Goal: Transaction & Acquisition: Purchase product/service

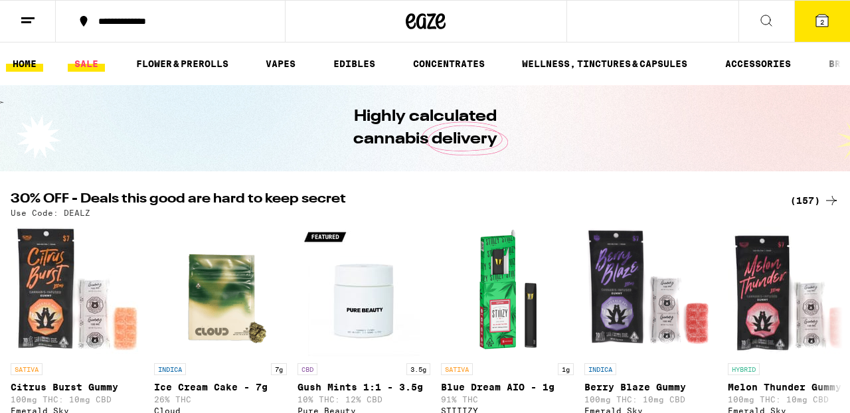
click at [92, 61] on link "SALE" at bounding box center [86, 64] width 37 height 16
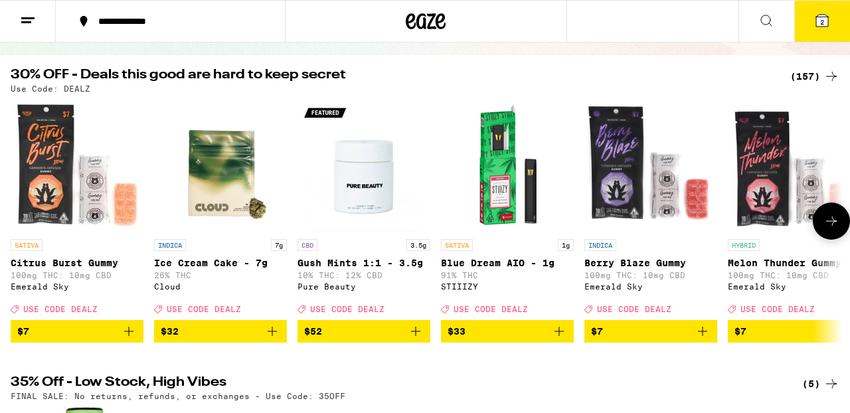
scroll to position [117, 0]
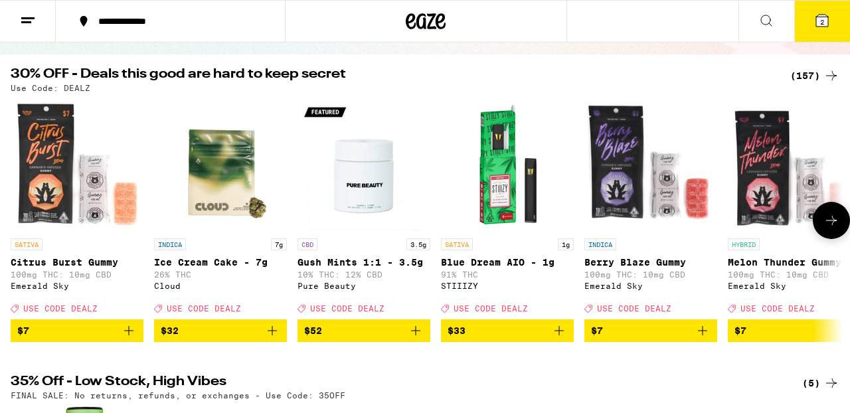
click at [562, 335] on icon "Add to bag" at bounding box center [559, 330] width 9 height 9
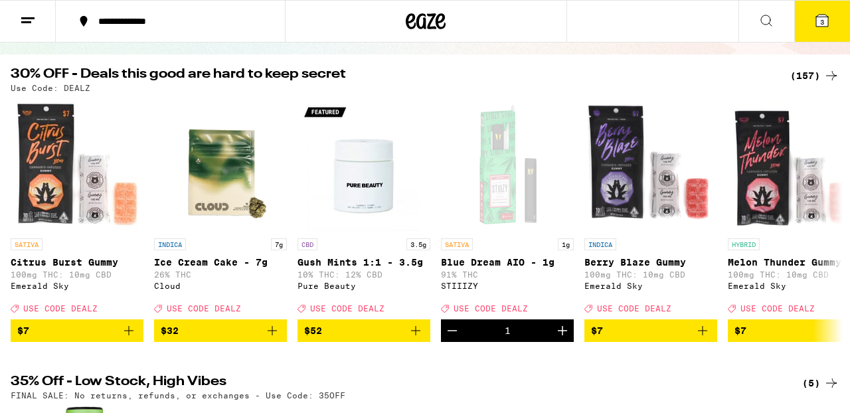
click at [825, 26] on icon at bounding box center [822, 21] width 12 height 12
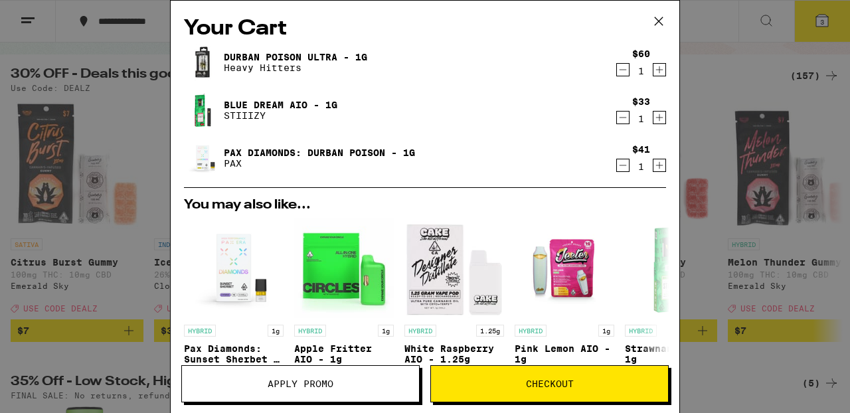
click at [622, 118] on icon "Decrement" at bounding box center [623, 118] width 12 height 16
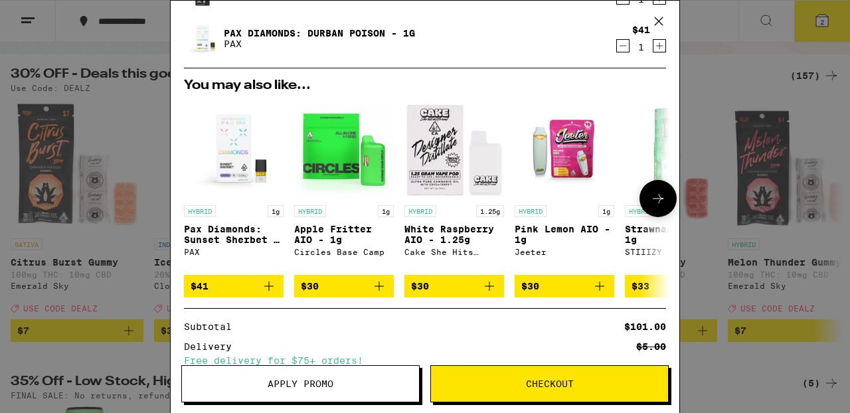
scroll to position [72, 0]
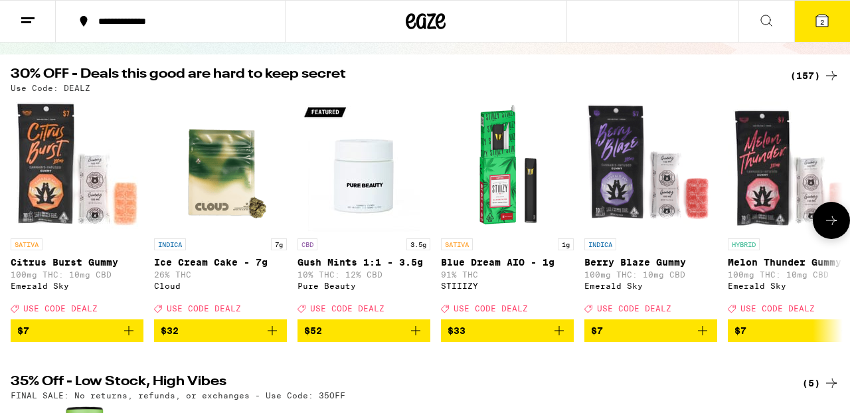
click at [508, 333] on span "$33" at bounding box center [508, 331] width 120 height 16
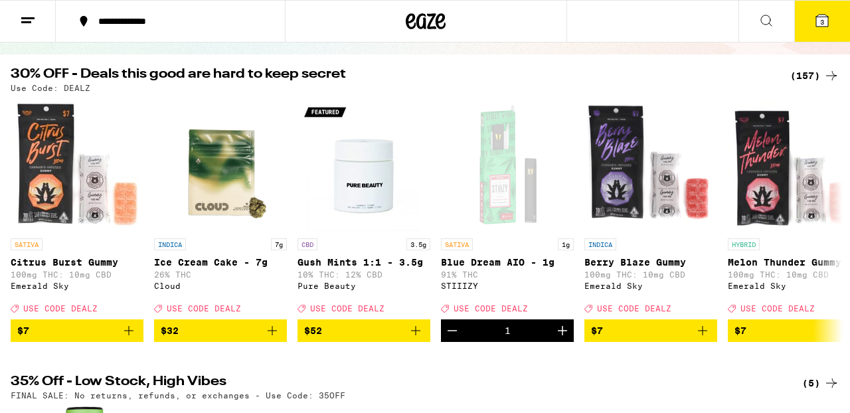
click at [817, 23] on icon at bounding box center [822, 21] width 12 height 12
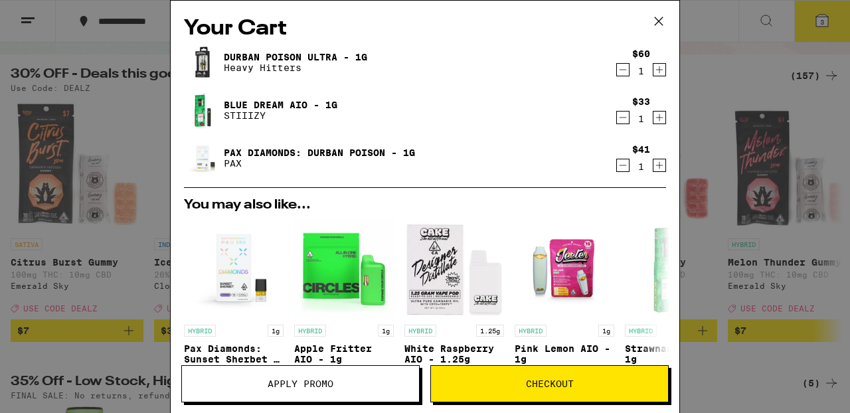
click at [622, 165] on icon "Decrement" at bounding box center [623, 165] width 12 height 16
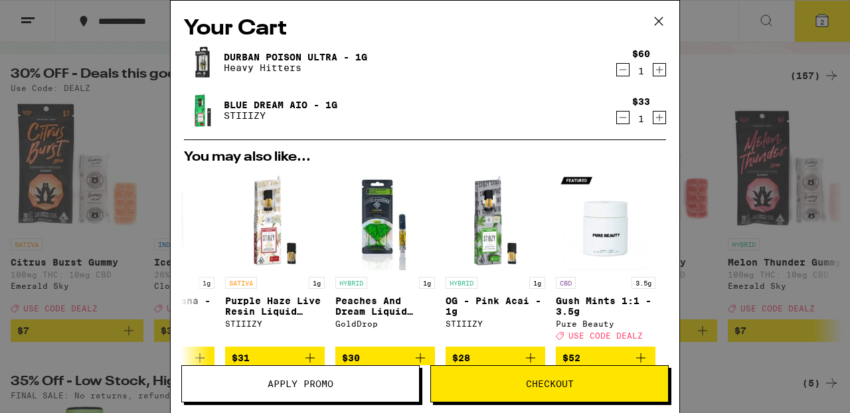
click at [660, 21] on icon at bounding box center [659, 21] width 20 height 20
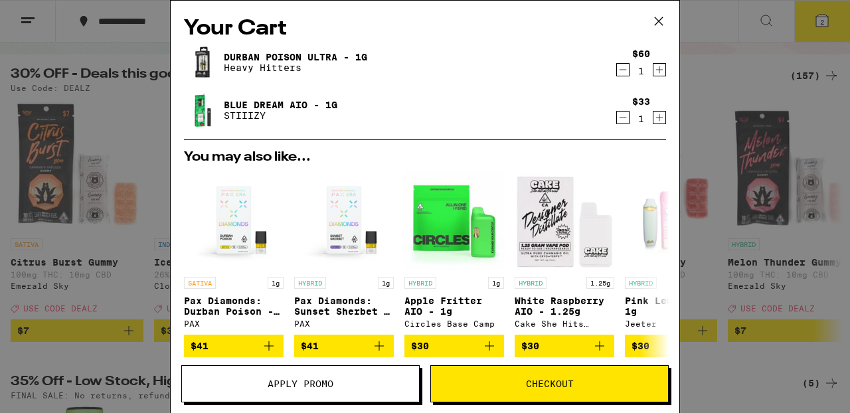
click at [315, 383] on span "Apply Promo" at bounding box center [301, 383] width 66 height 9
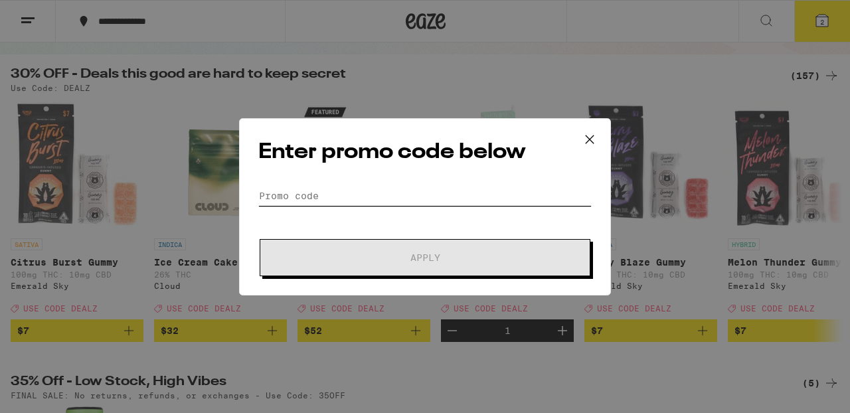
click at [351, 193] on input "Promo Code" at bounding box center [424, 196] width 333 height 20
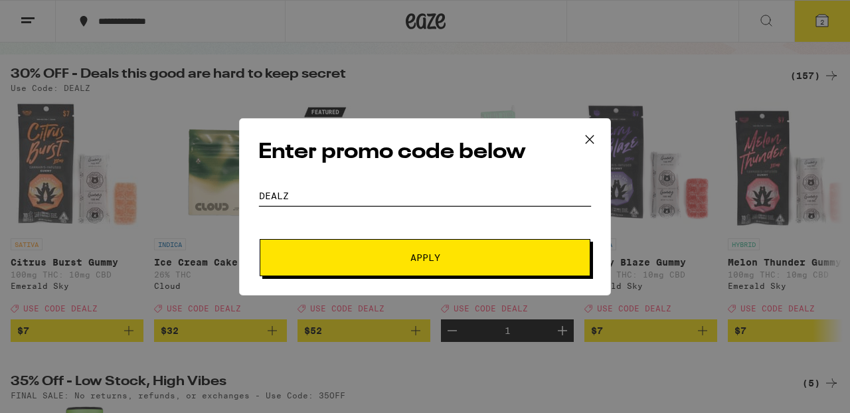
type input "dealz"
click at [422, 259] on span "Apply" at bounding box center [426, 257] width 30 height 9
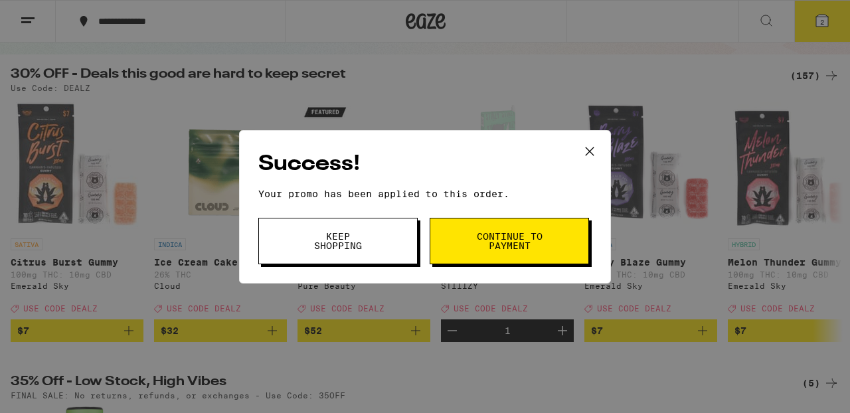
click at [389, 251] on button "Keep Shopping" at bounding box center [337, 241] width 159 height 47
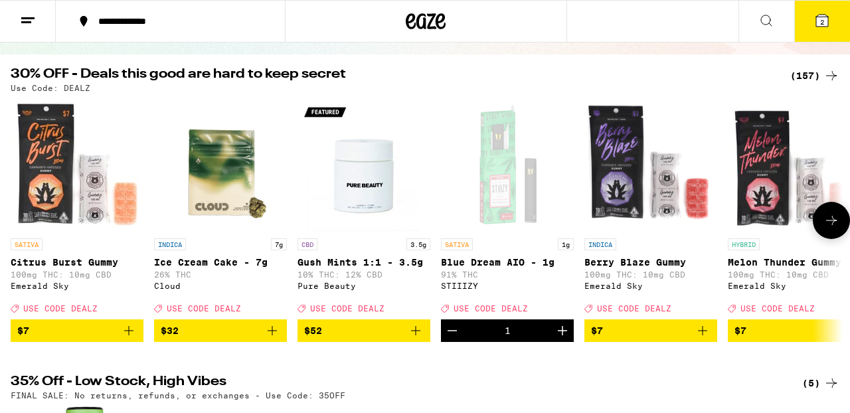
click at [830, 223] on icon at bounding box center [832, 221] width 16 height 16
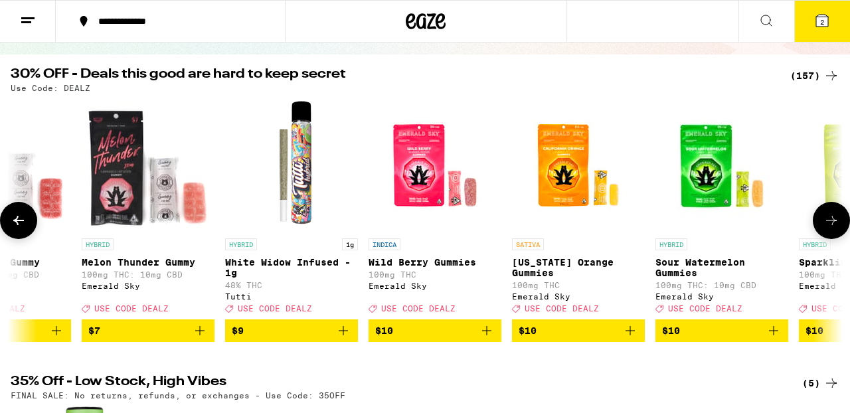
scroll to position [0, 684]
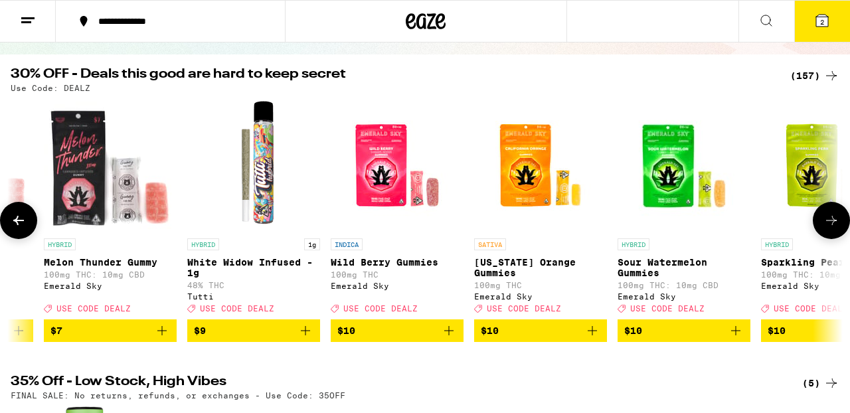
click at [830, 223] on icon at bounding box center [832, 221] width 16 height 16
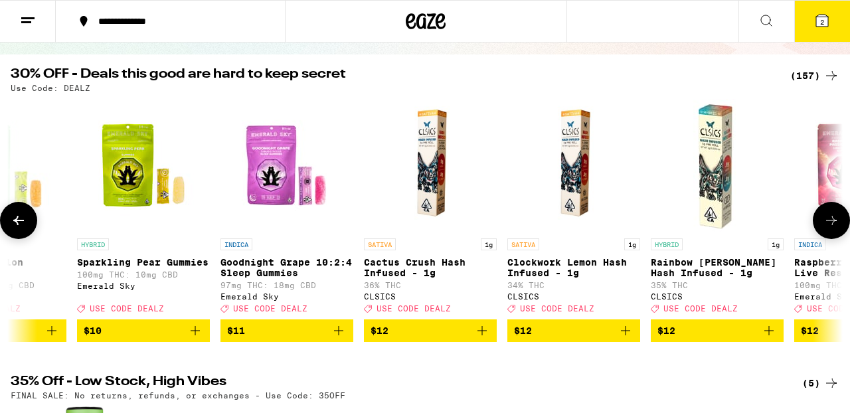
click at [830, 223] on icon at bounding box center [832, 221] width 16 height 16
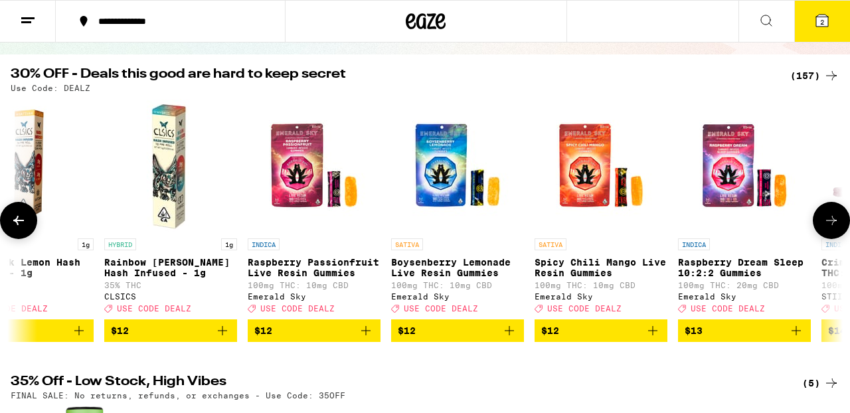
scroll to position [0, 2053]
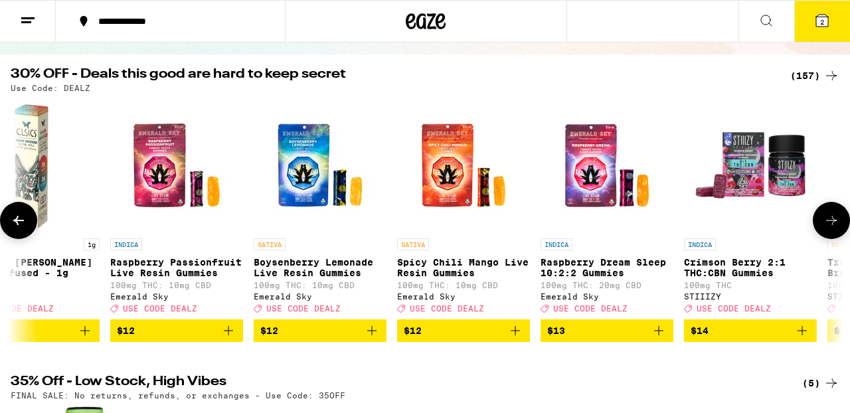
click at [830, 223] on icon at bounding box center [832, 221] width 16 height 16
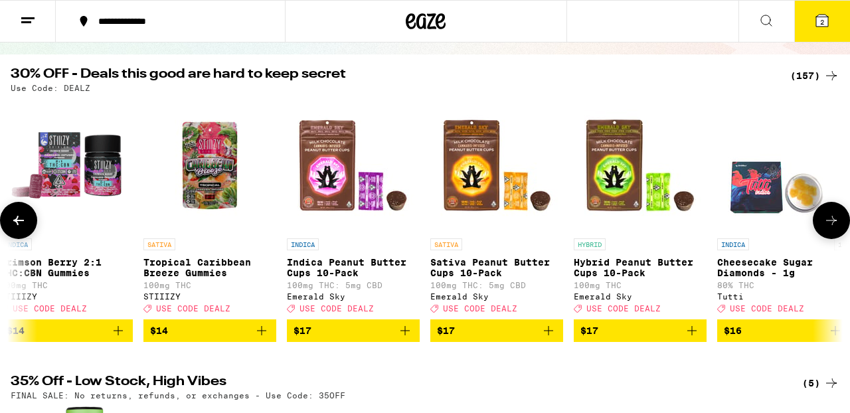
click at [830, 223] on icon at bounding box center [832, 221] width 16 height 16
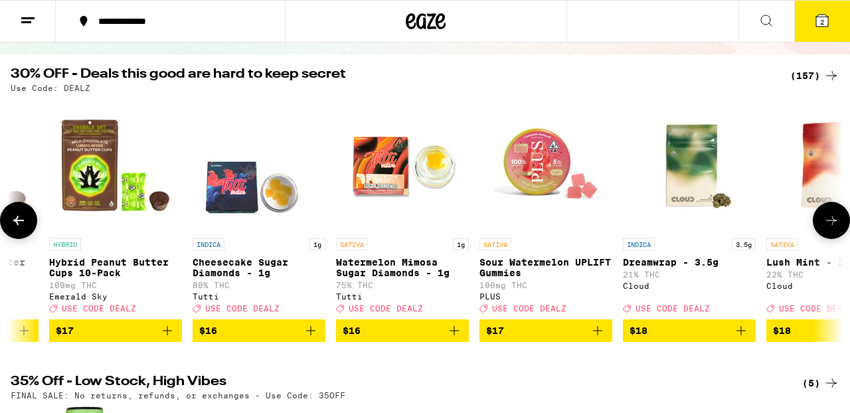
scroll to position [0, 3421]
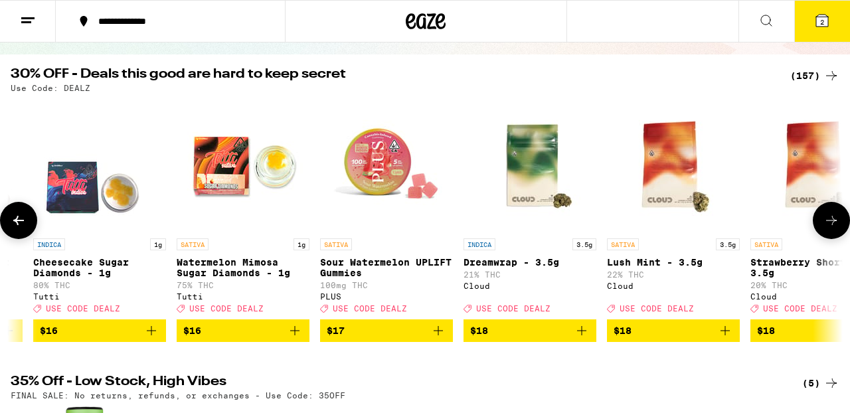
click at [830, 223] on icon at bounding box center [832, 221] width 16 height 16
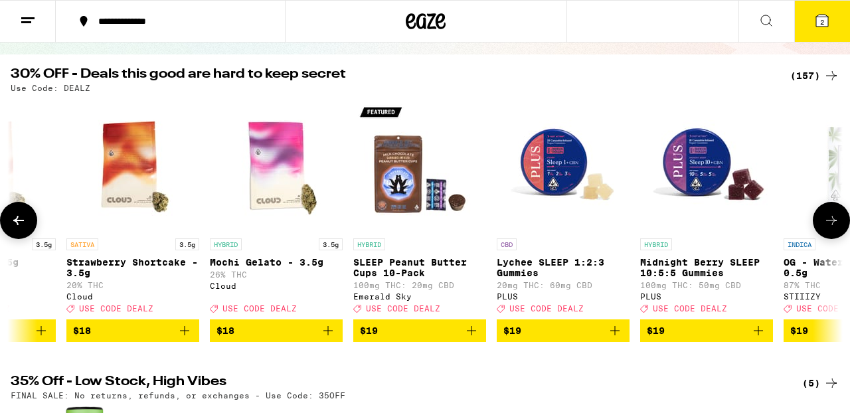
click at [830, 223] on icon at bounding box center [832, 221] width 16 height 16
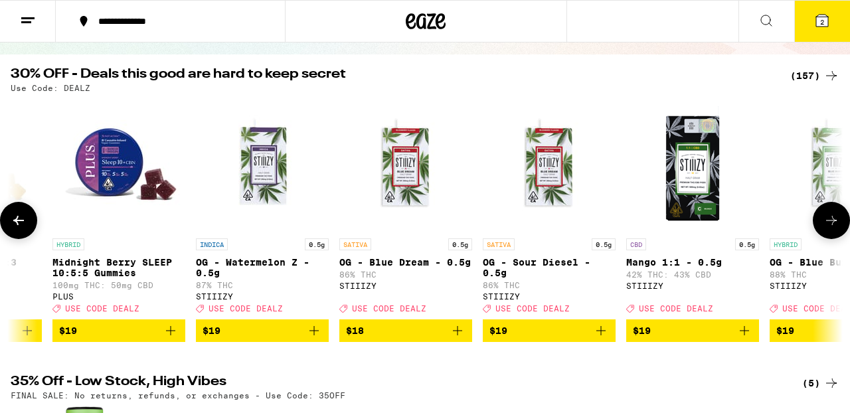
scroll to position [0, 4790]
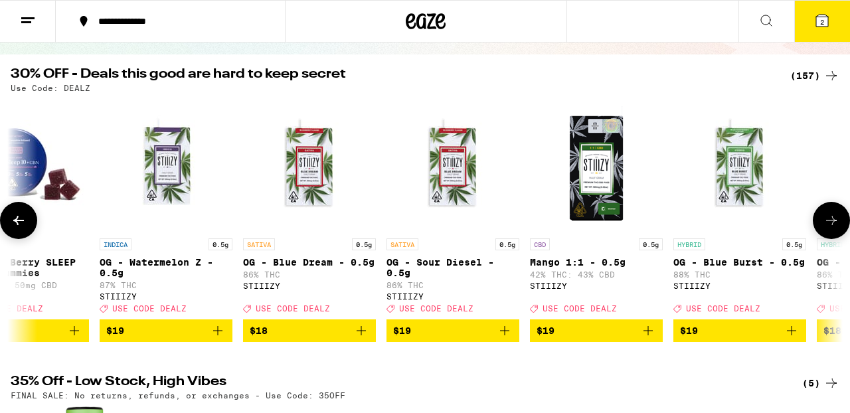
click at [831, 224] on icon at bounding box center [832, 221] width 16 height 16
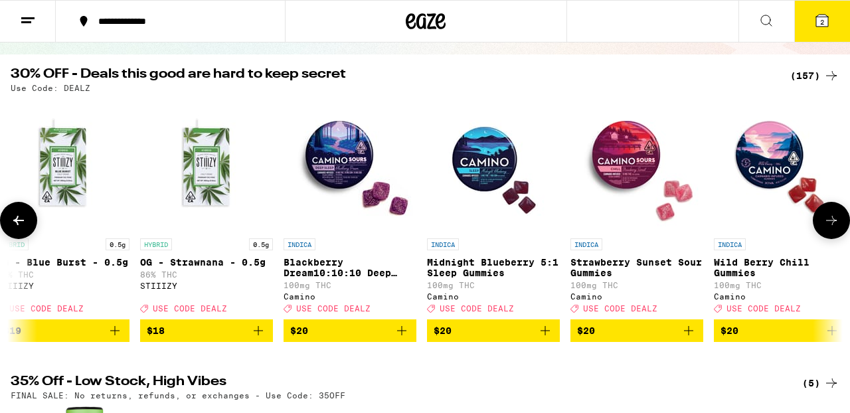
scroll to position [0, 5474]
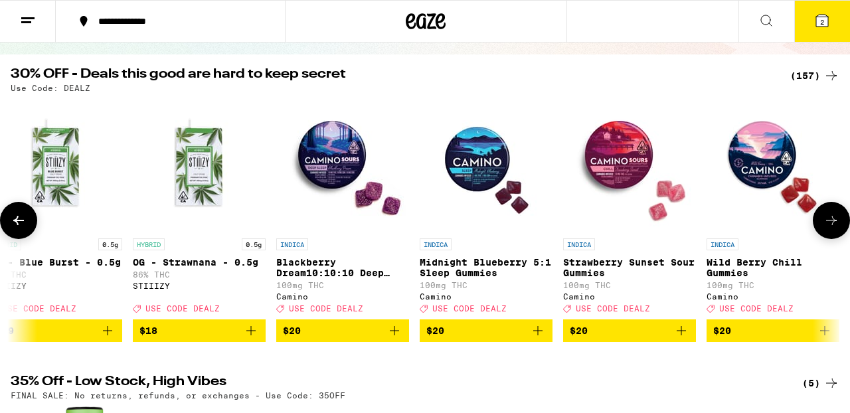
click at [836, 228] on icon at bounding box center [832, 221] width 16 height 16
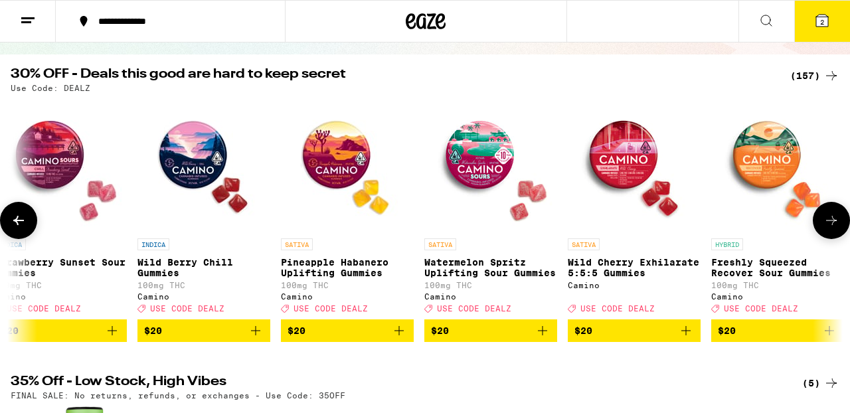
scroll to position [0, 6158]
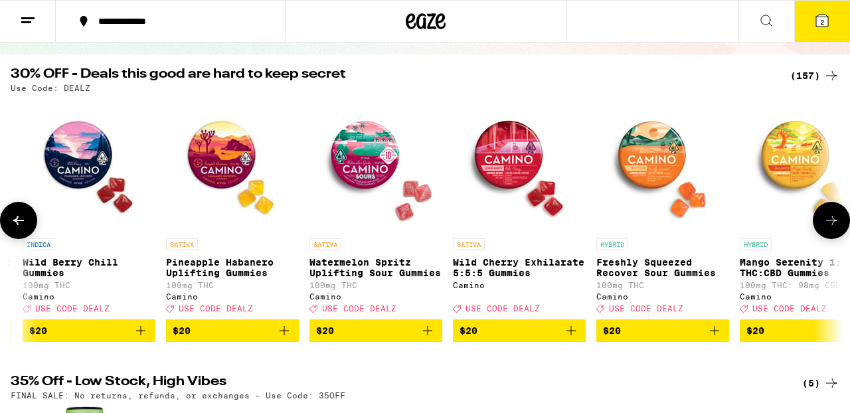
click at [835, 229] on icon at bounding box center [832, 221] width 16 height 16
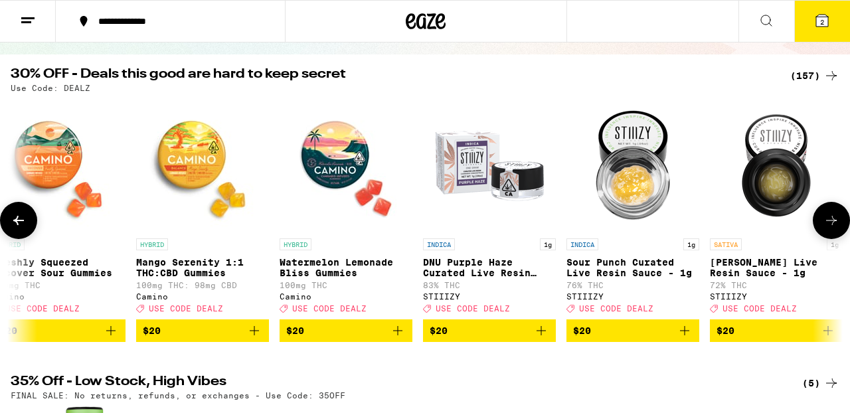
scroll to position [0, 6842]
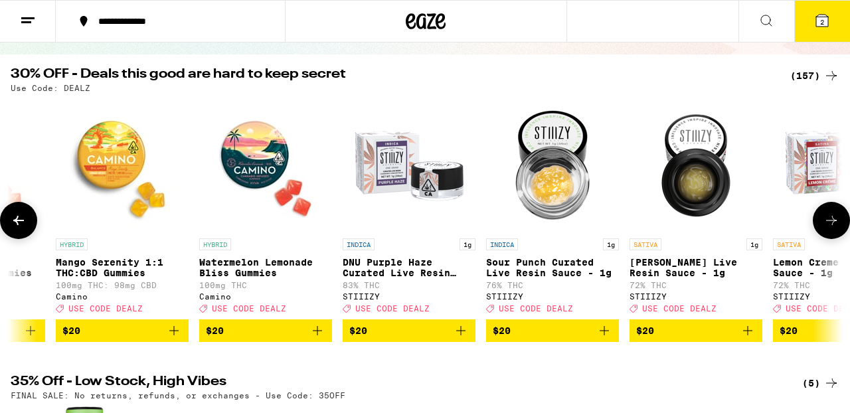
click at [835, 229] on icon at bounding box center [832, 221] width 16 height 16
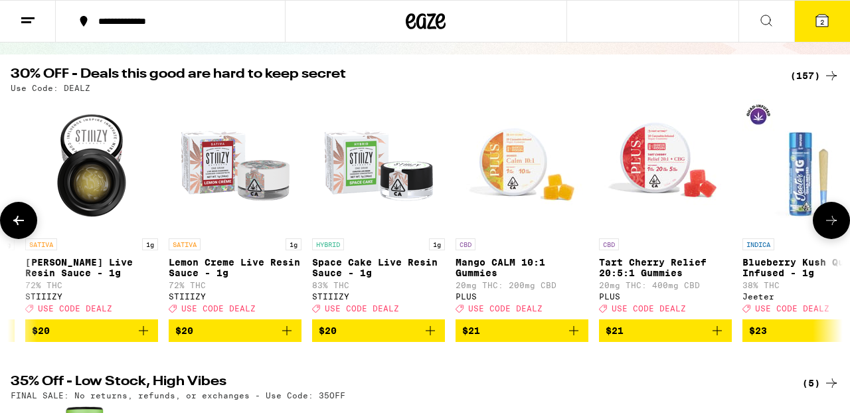
scroll to position [0, 7526]
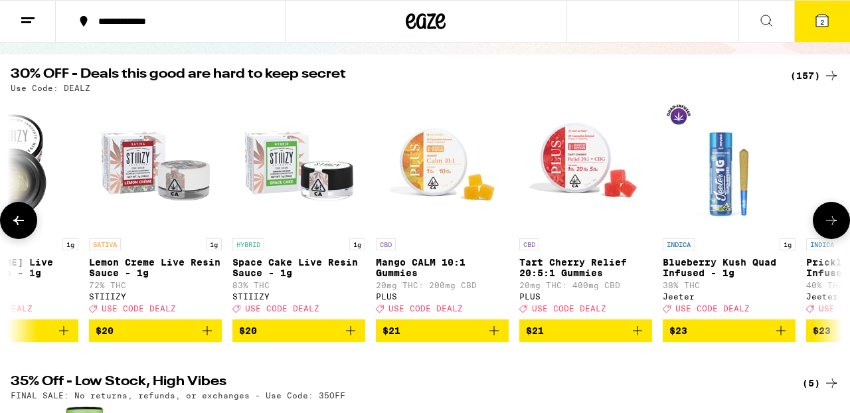
click at [835, 229] on icon at bounding box center [832, 221] width 16 height 16
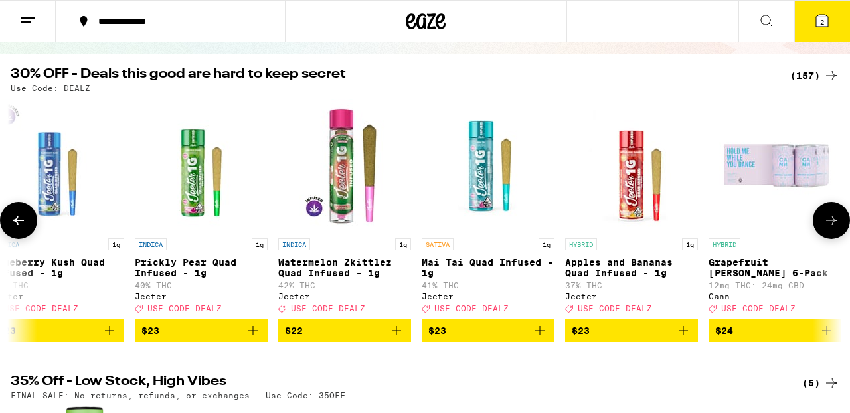
scroll to position [0, 8211]
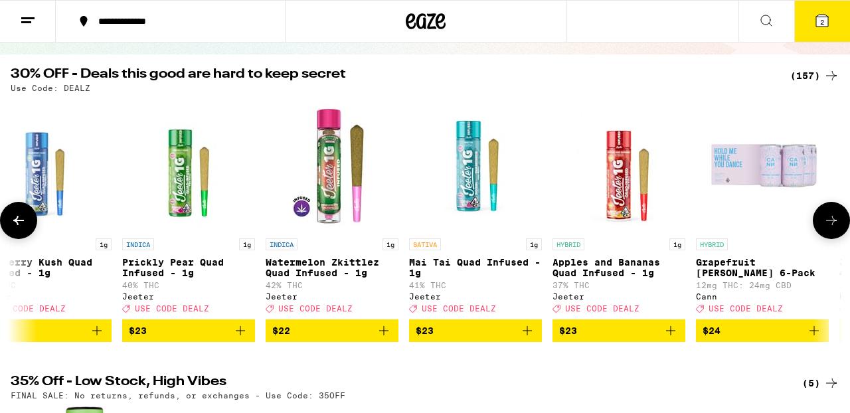
click at [835, 229] on icon at bounding box center [832, 221] width 16 height 16
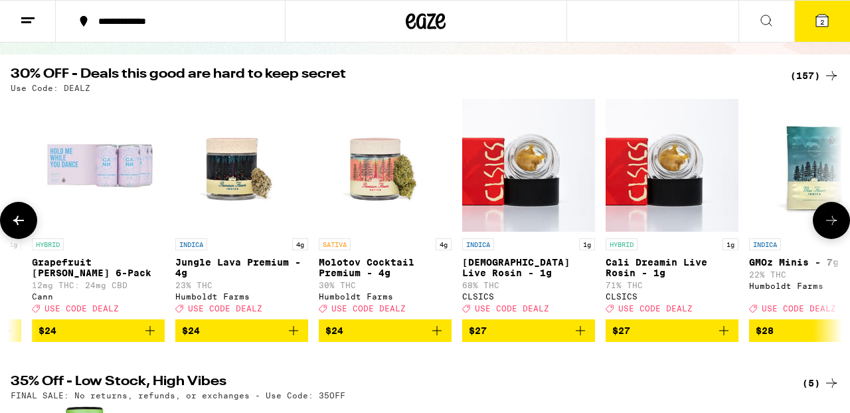
scroll to position [0, 8895]
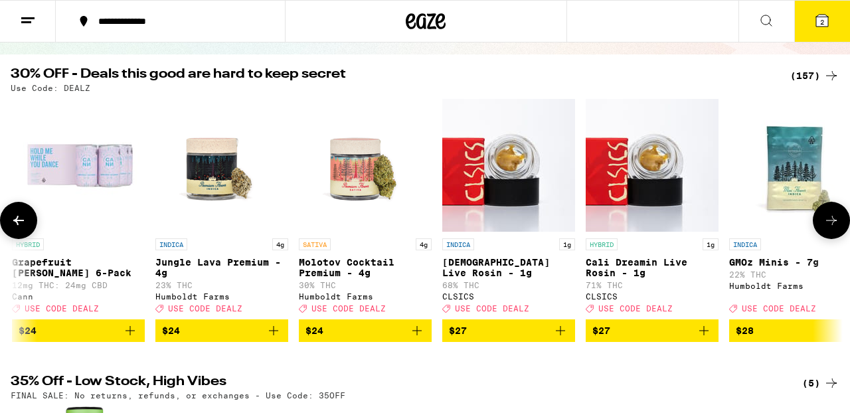
click at [835, 229] on icon at bounding box center [832, 221] width 16 height 16
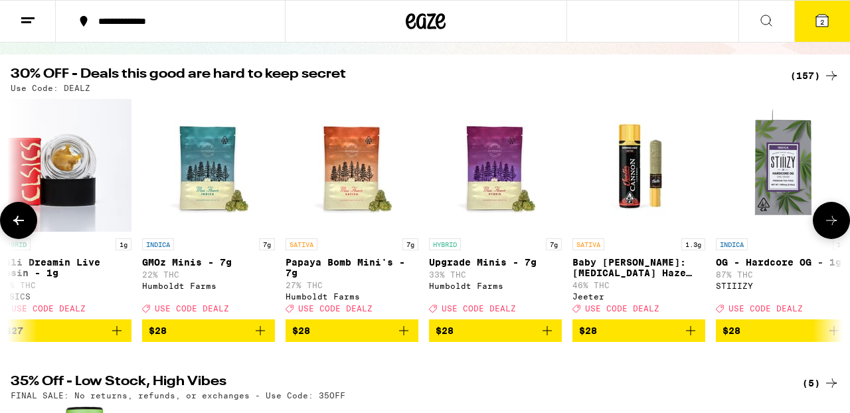
scroll to position [0, 9579]
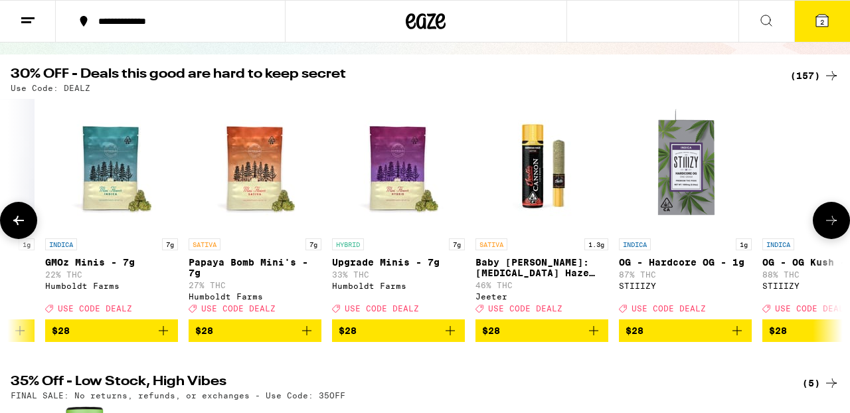
click at [835, 229] on icon at bounding box center [832, 221] width 16 height 16
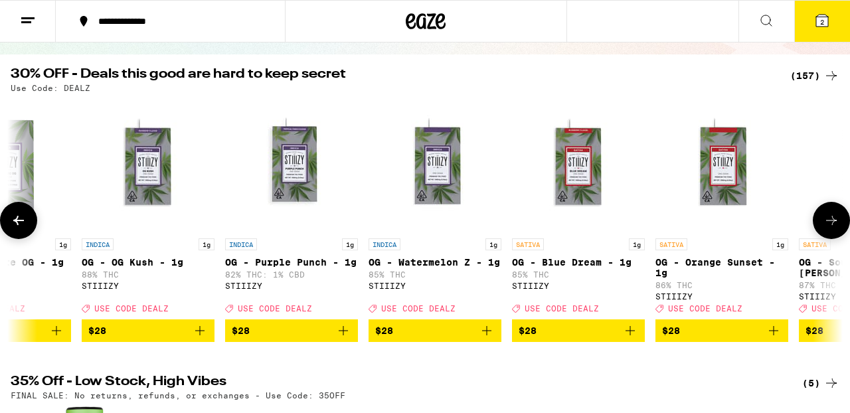
scroll to position [0, 10263]
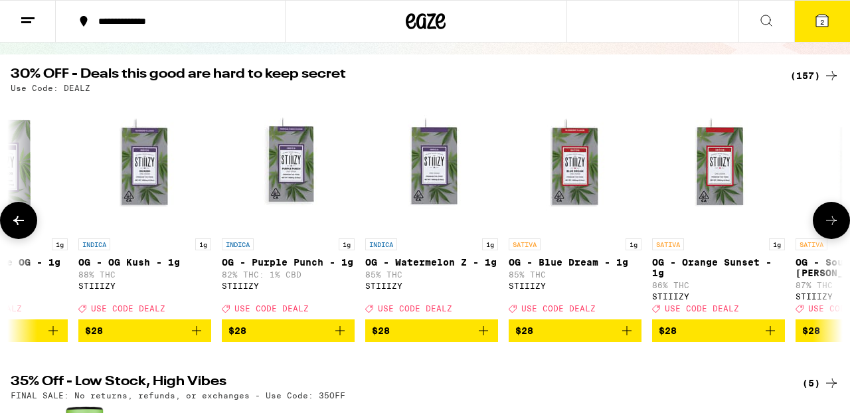
click at [836, 229] on icon at bounding box center [832, 221] width 16 height 16
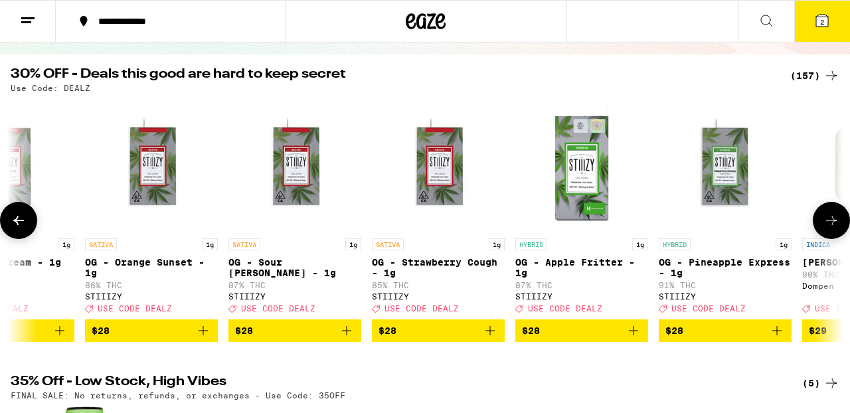
scroll to position [0, 10948]
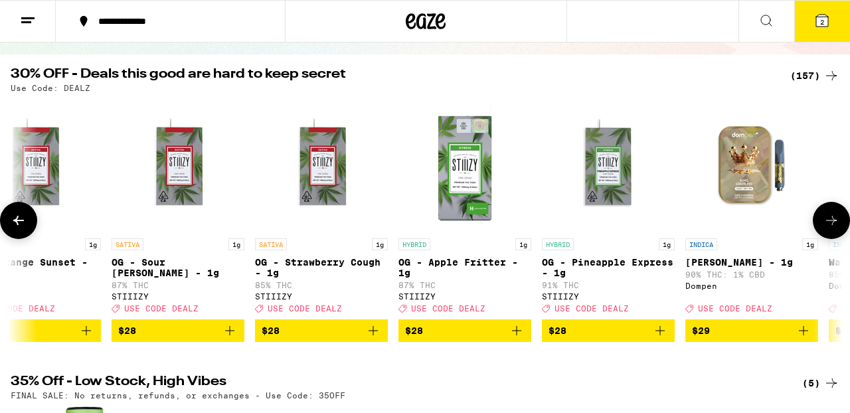
click at [836, 229] on icon at bounding box center [832, 221] width 16 height 16
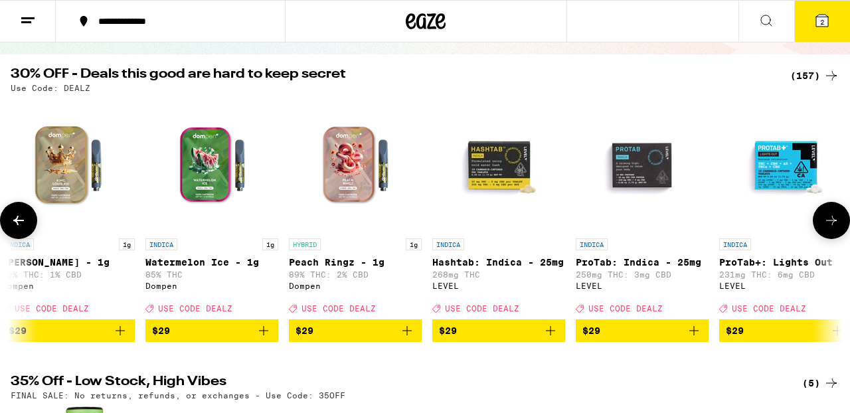
scroll to position [0, 11632]
click at [836, 229] on icon at bounding box center [832, 221] width 16 height 16
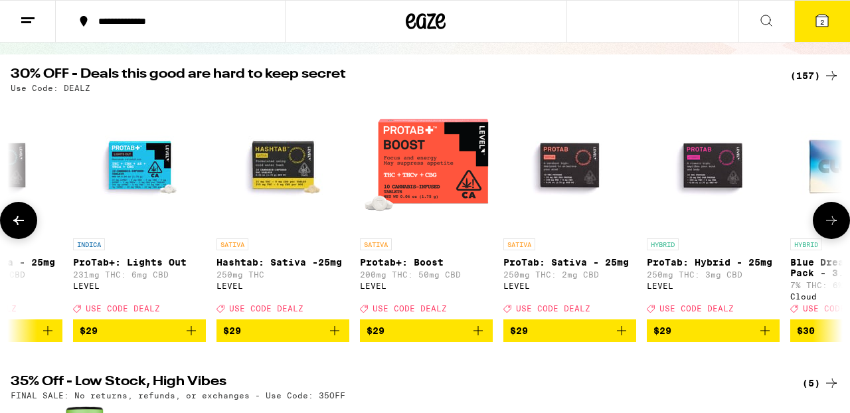
scroll to position [0, 12316]
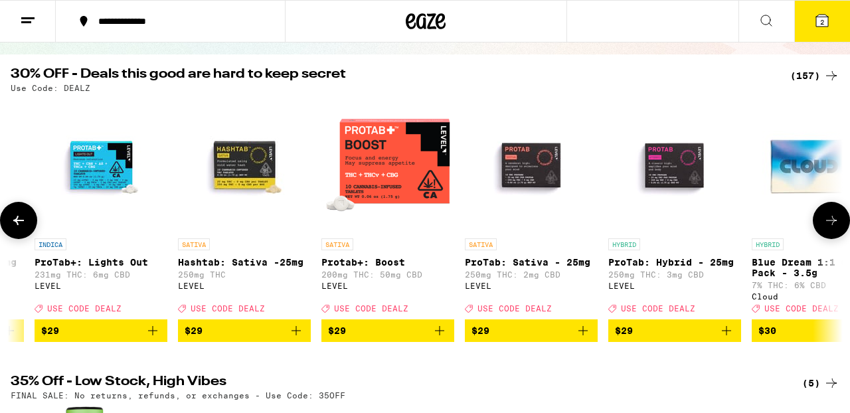
click at [836, 229] on icon at bounding box center [832, 221] width 16 height 16
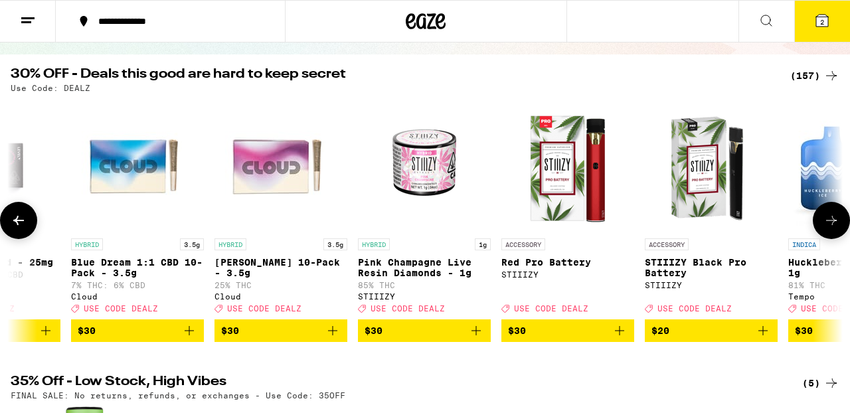
scroll to position [0, 13000]
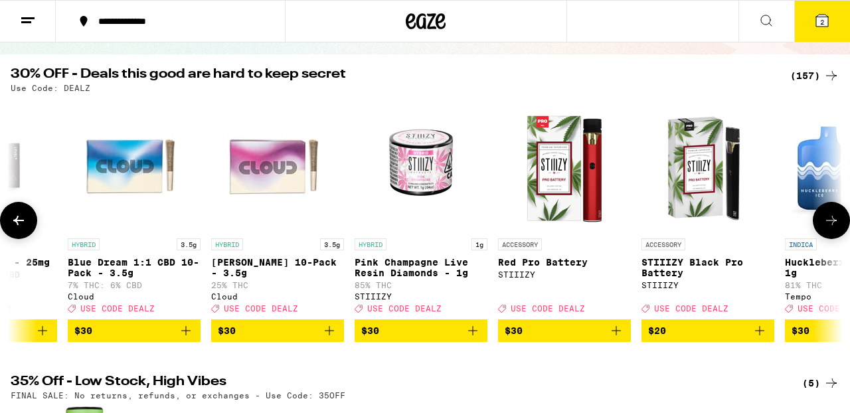
click at [836, 229] on icon at bounding box center [832, 221] width 16 height 16
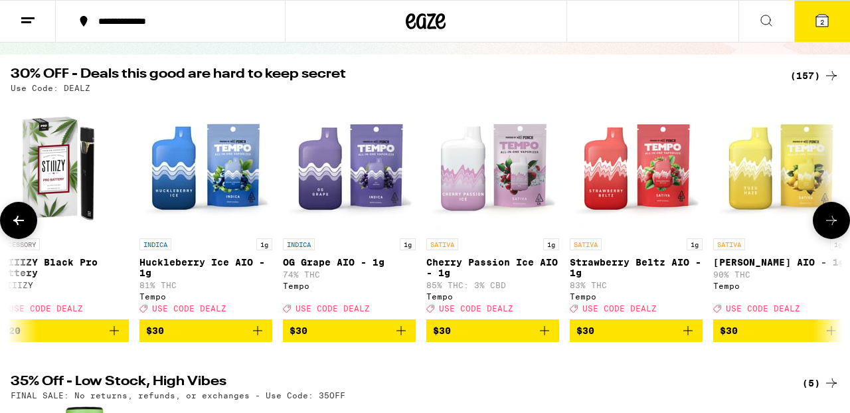
scroll to position [0, 13684]
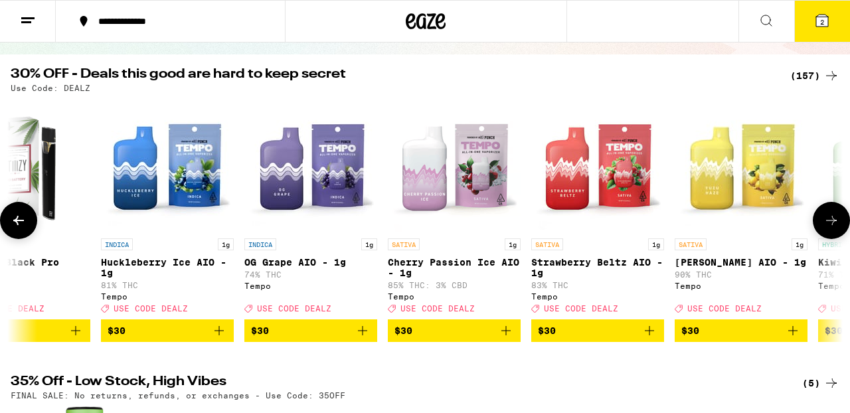
click at [836, 229] on icon at bounding box center [832, 221] width 16 height 16
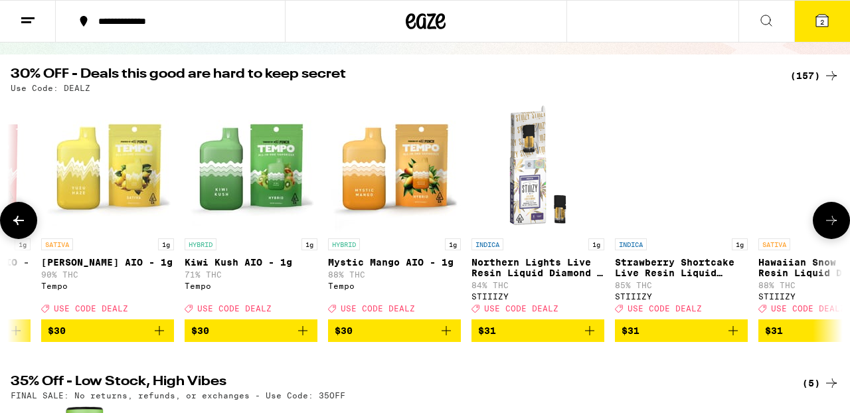
scroll to position [0, 14369]
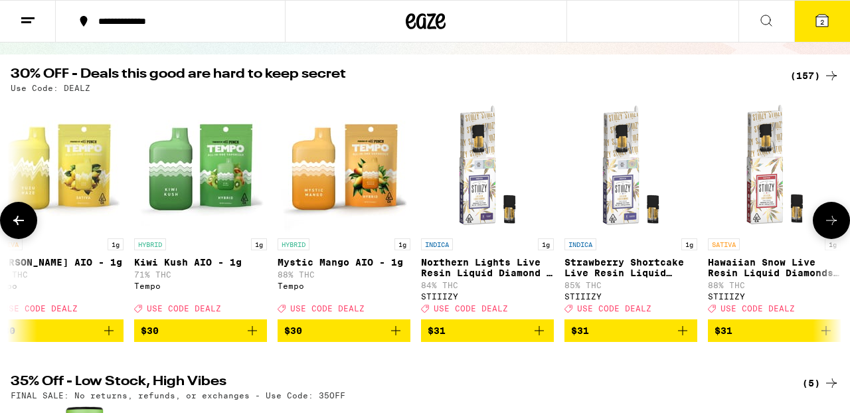
click at [836, 229] on icon at bounding box center [832, 221] width 16 height 16
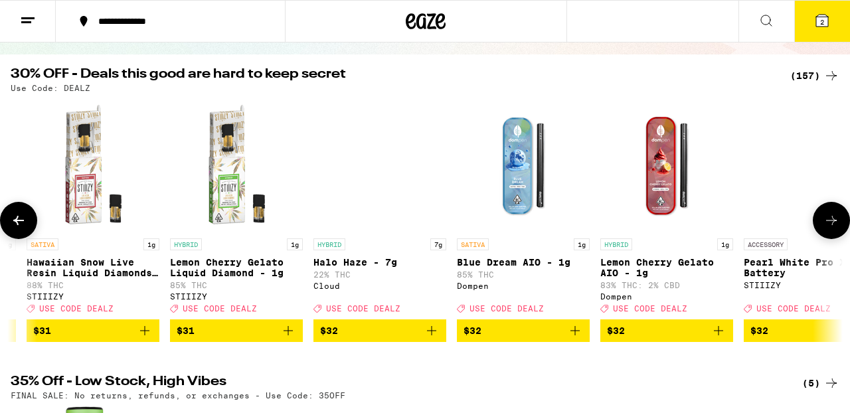
scroll to position [0, 15053]
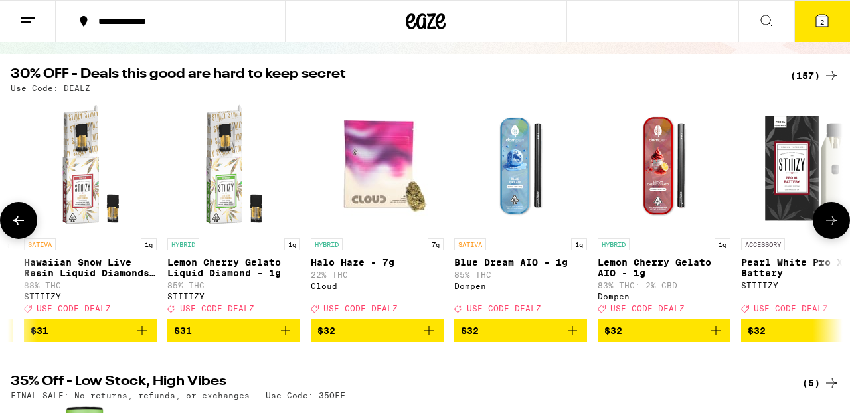
click at [836, 229] on icon at bounding box center [832, 221] width 16 height 16
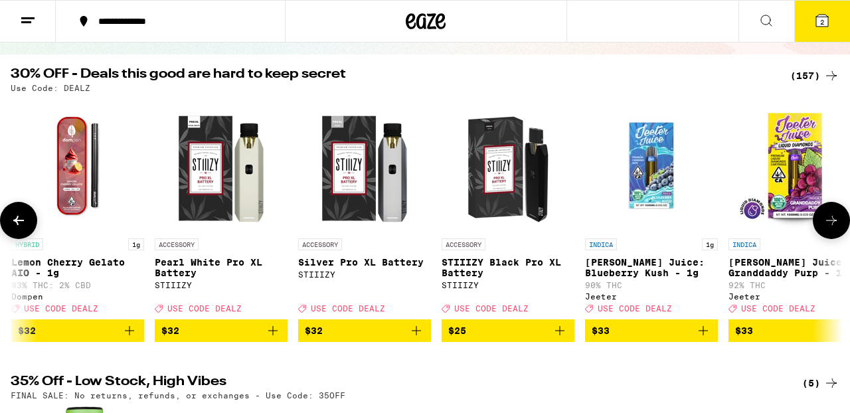
scroll to position [0, 15737]
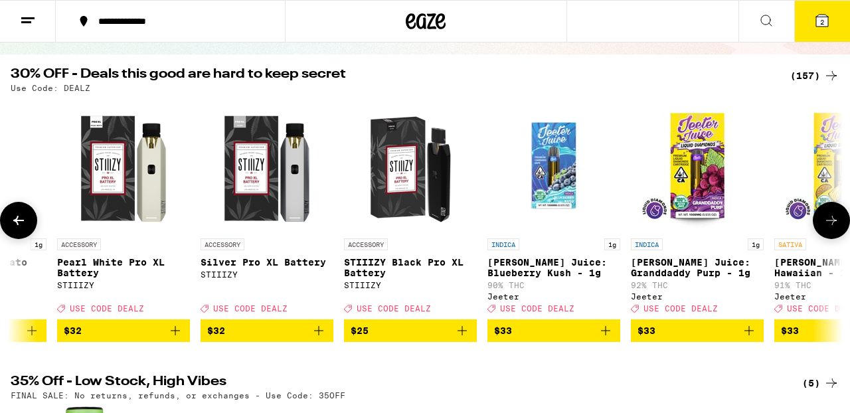
click at [836, 229] on icon at bounding box center [832, 221] width 16 height 16
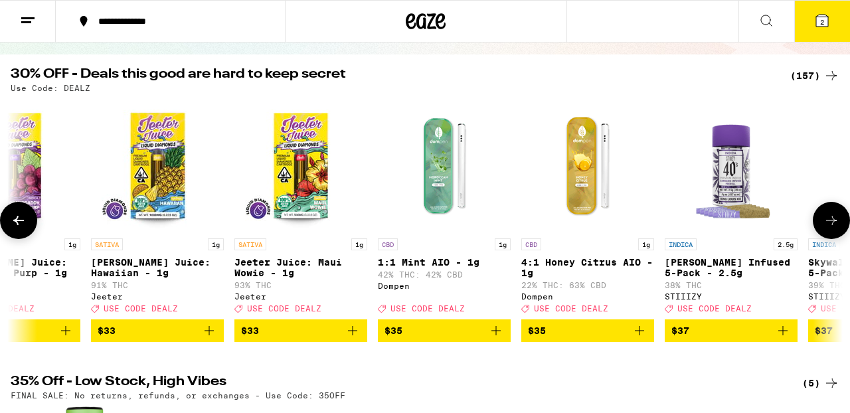
scroll to position [0, 16421]
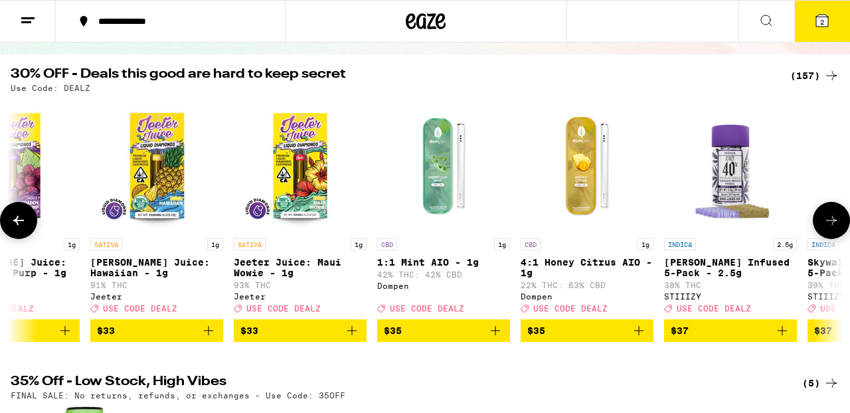
click at [836, 229] on icon at bounding box center [832, 221] width 16 height 16
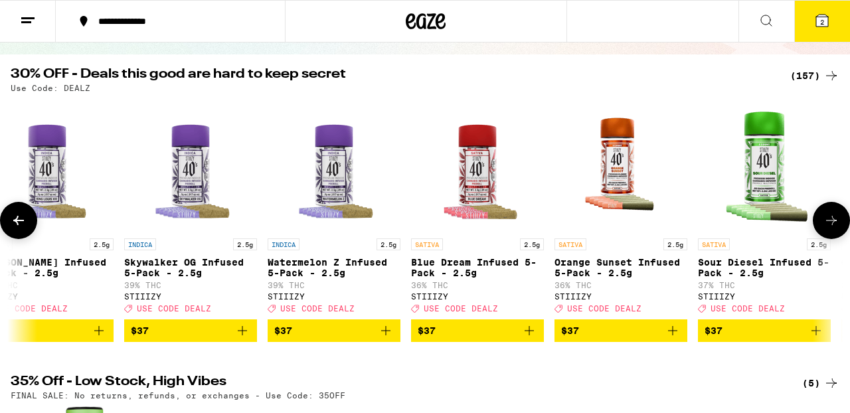
scroll to position [0, 17106]
click at [836, 229] on icon at bounding box center [832, 221] width 16 height 16
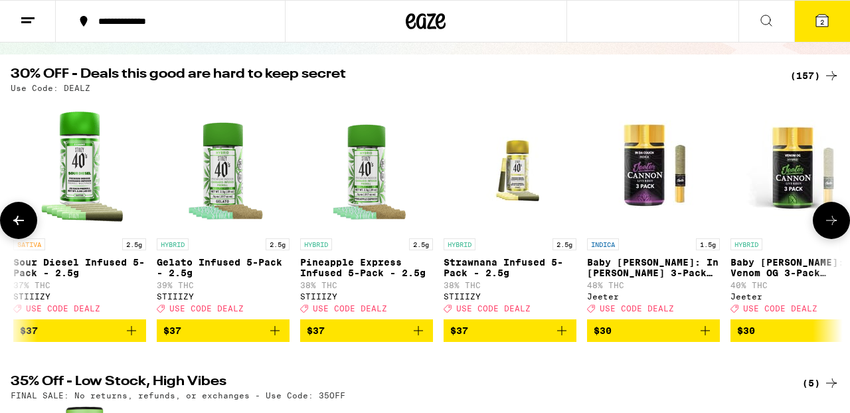
click at [836, 229] on icon at bounding box center [832, 221] width 16 height 16
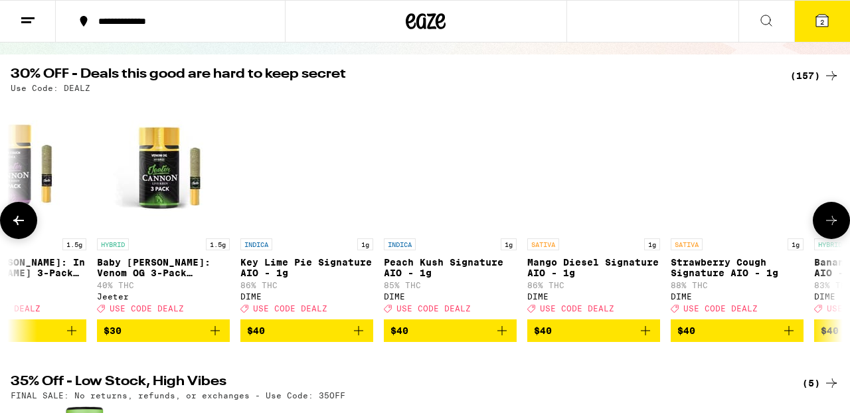
scroll to position [0, 18474]
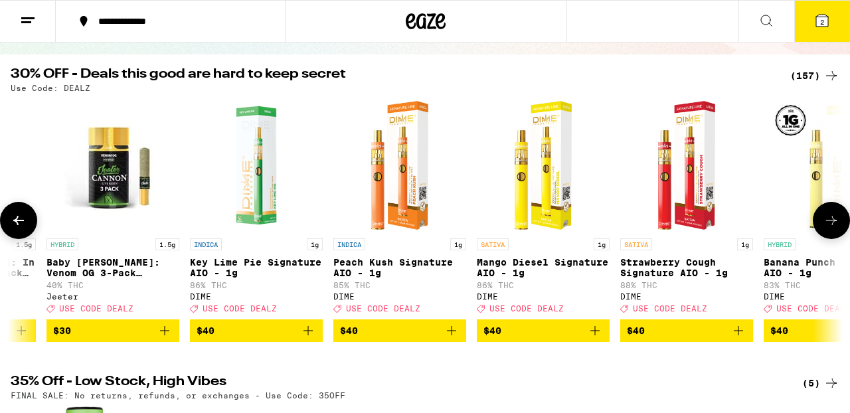
click at [836, 229] on icon at bounding box center [832, 221] width 16 height 16
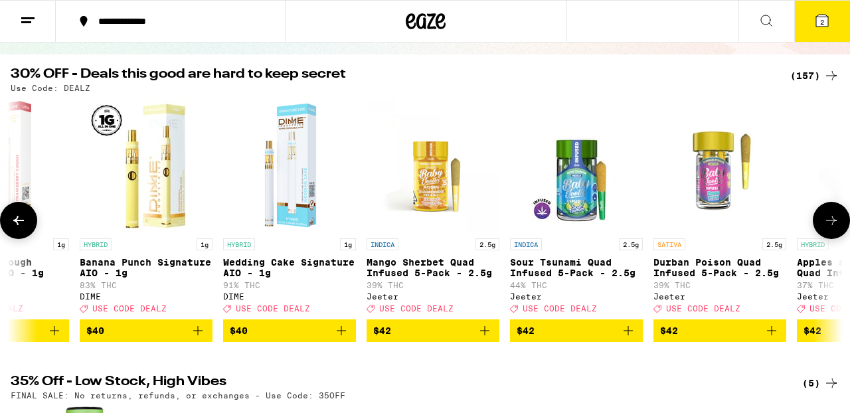
click at [836, 229] on icon at bounding box center [832, 221] width 16 height 16
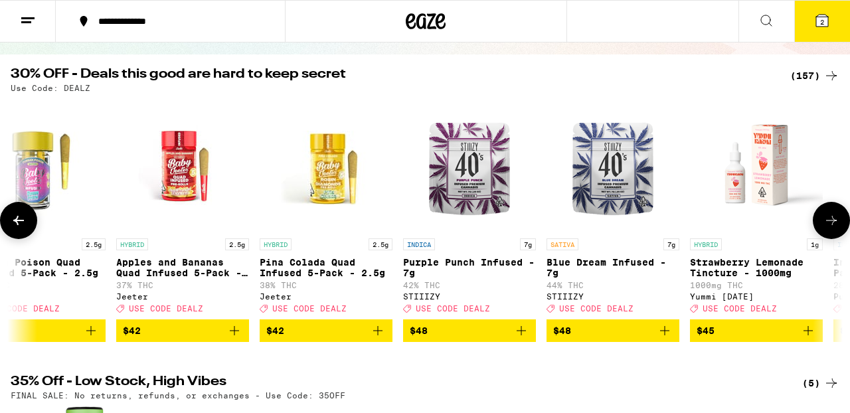
scroll to position [0, 19842]
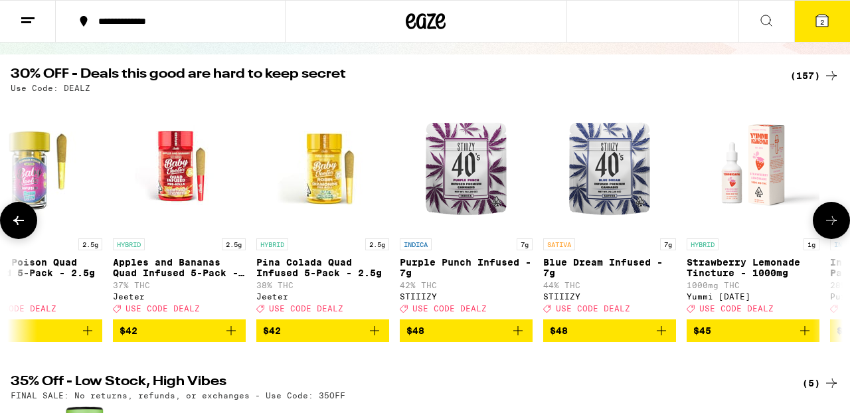
click at [836, 229] on icon at bounding box center [832, 221] width 16 height 16
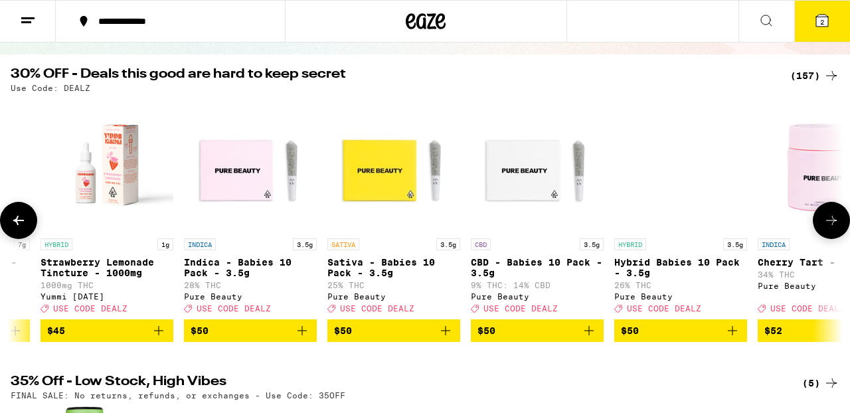
scroll to position [0, 20527]
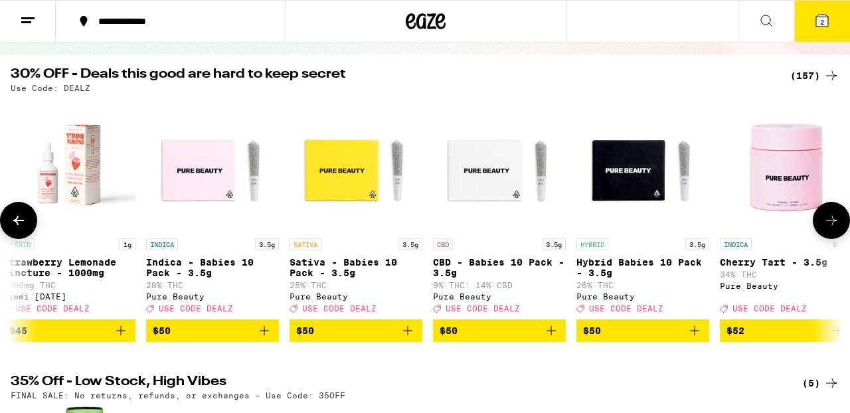
click at [836, 229] on icon at bounding box center [832, 221] width 16 height 16
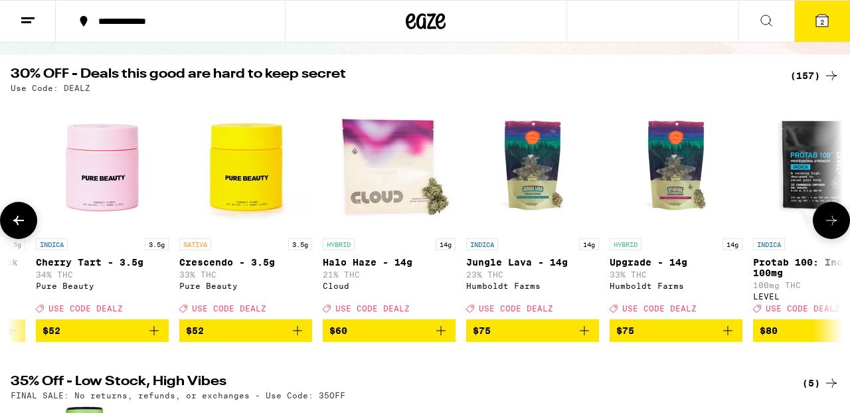
click at [836, 229] on icon at bounding box center [832, 221] width 16 height 16
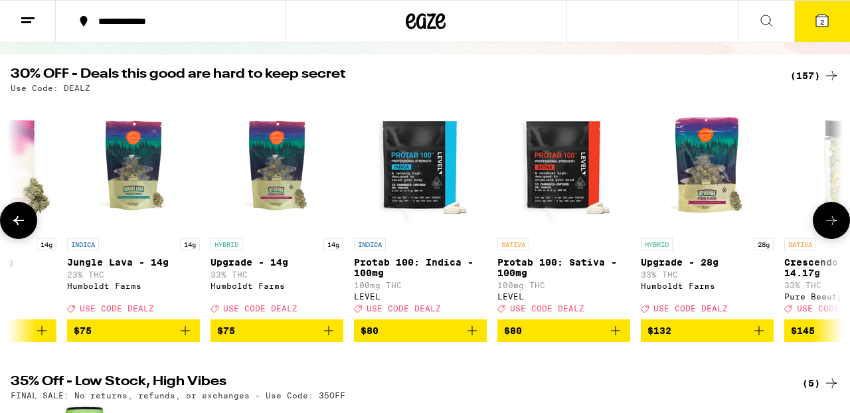
scroll to position [0, 21698]
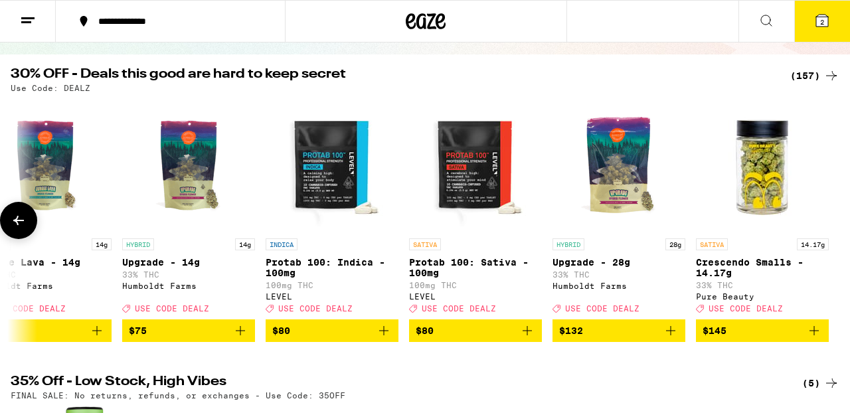
click at [836, 230] on div at bounding box center [831, 220] width 37 height 37
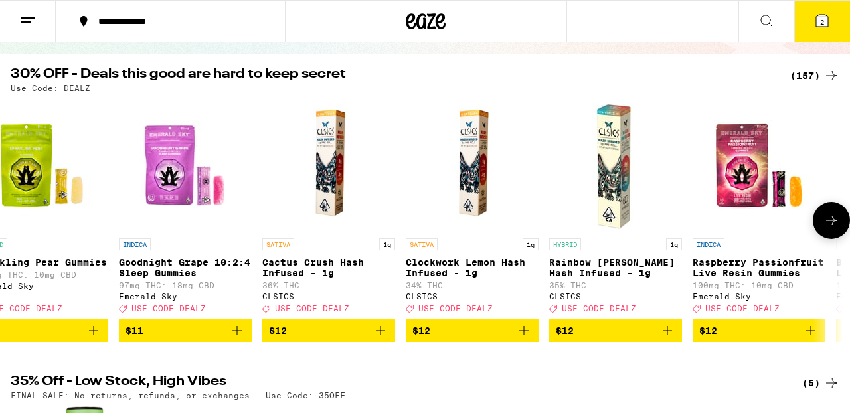
scroll to position [0, 0]
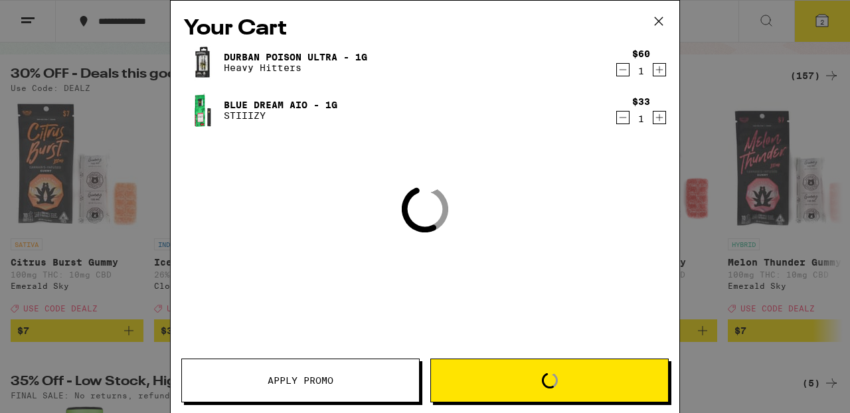
click at [351, 237] on div "Your Cart Durban Poison Ultra - 1g Heavy Hitters $60 1 Blue Dream AIO - 1g STII…" at bounding box center [425, 206] width 850 height 413
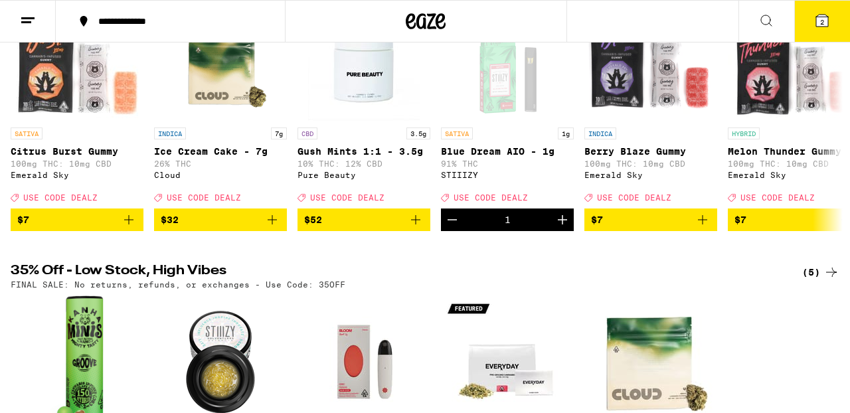
scroll to position [238, 0]
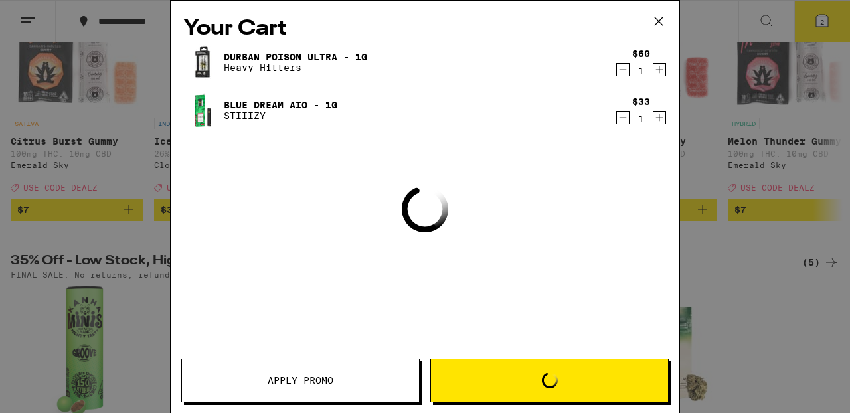
scroll to position [117, 0]
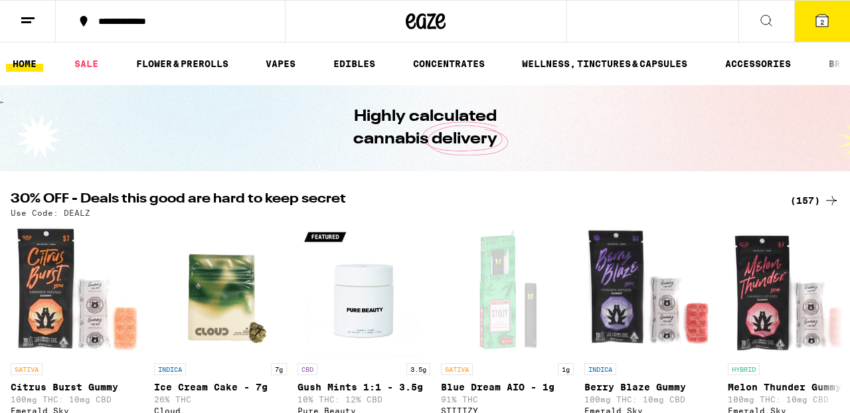
scroll to position [207, 0]
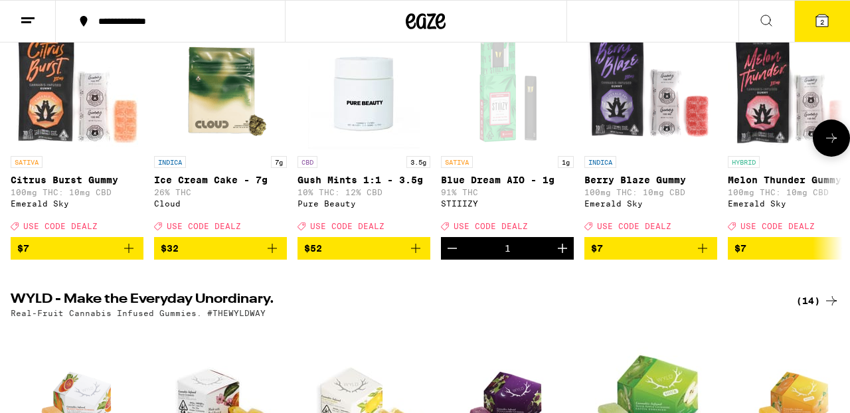
click at [836, 146] on icon at bounding box center [832, 138] width 16 height 16
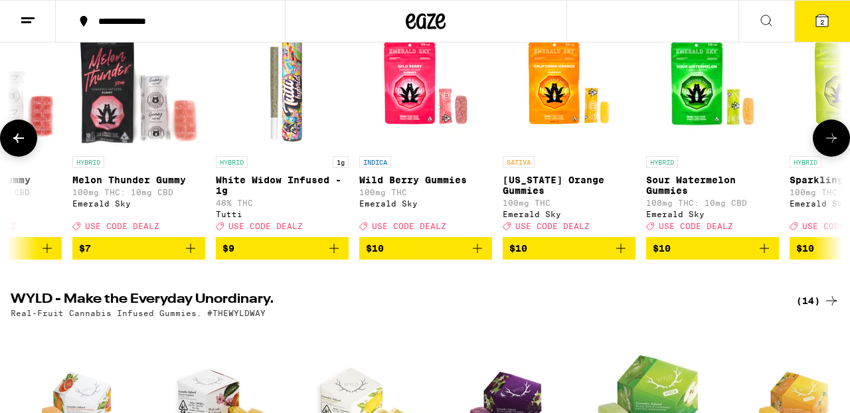
scroll to position [0, 684]
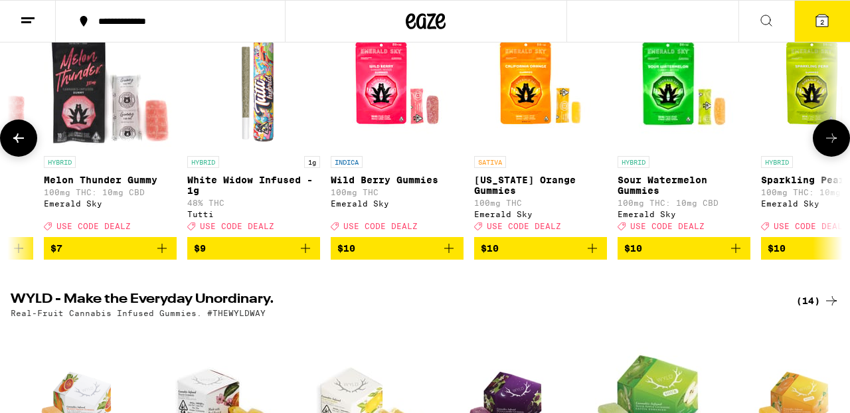
click at [836, 146] on icon at bounding box center [832, 138] width 16 height 16
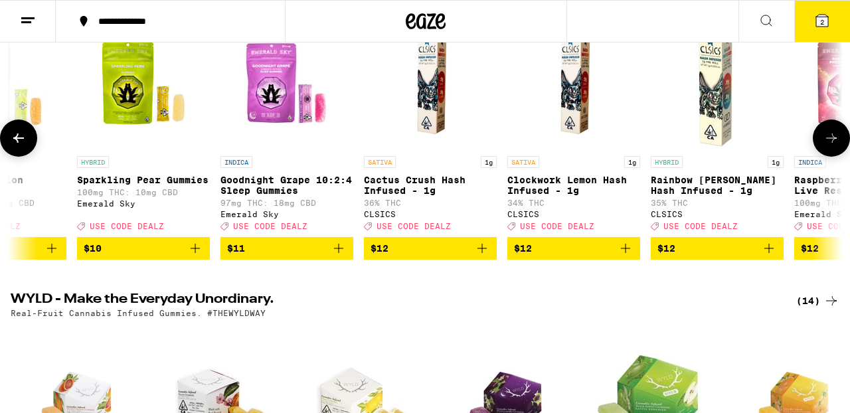
click at [836, 146] on icon at bounding box center [832, 138] width 16 height 16
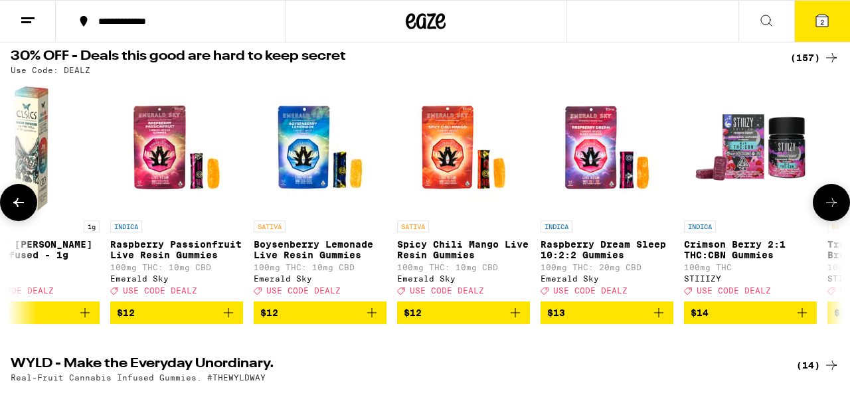
scroll to position [140, 0]
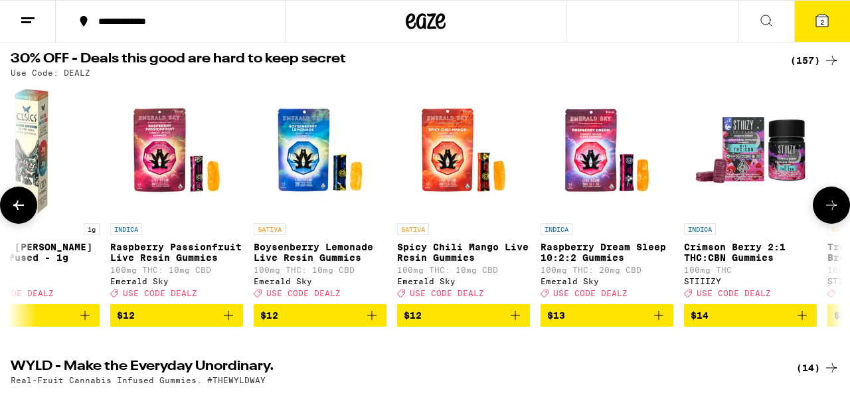
click at [830, 210] on icon at bounding box center [831, 205] width 11 height 9
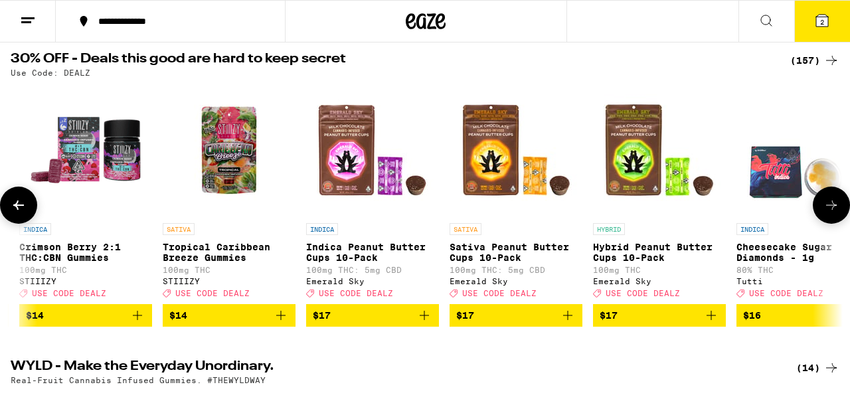
scroll to position [0, 2737]
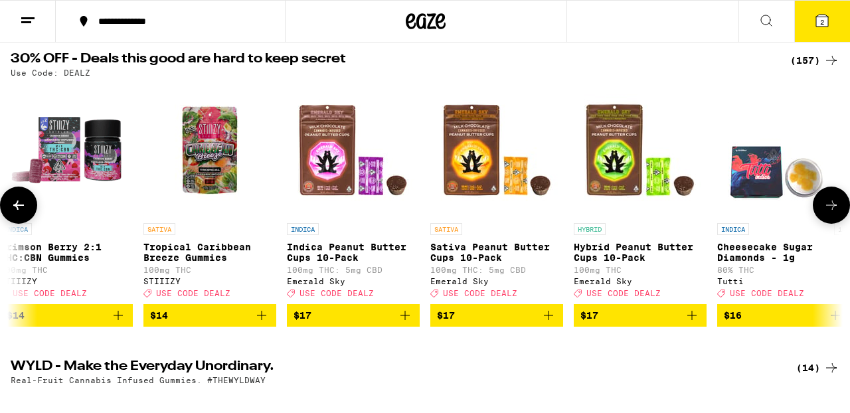
click at [830, 210] on icon at bounding box center [831, 205] width 11 height 9
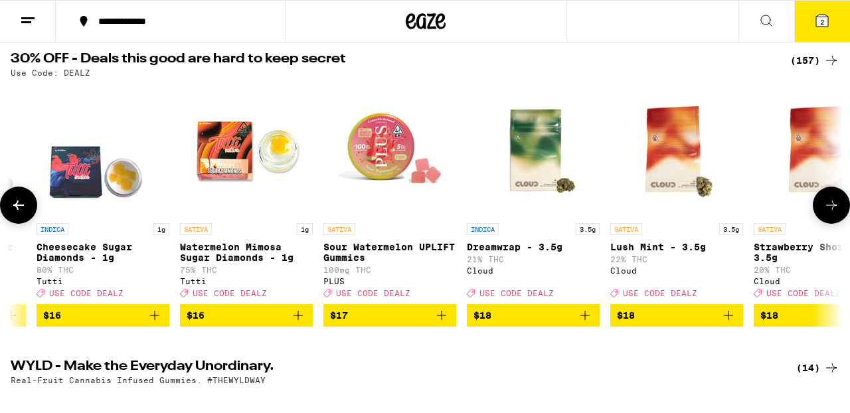
scroll to position [0, 3421]
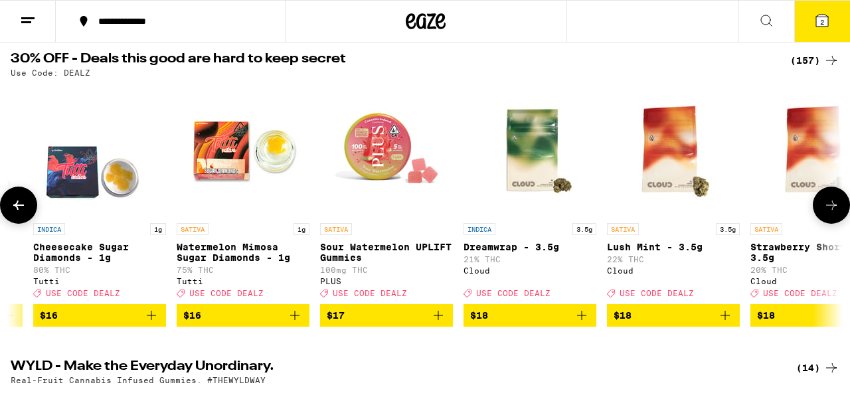
click at [830, 210] on icon at bounding box center [831, 205] width 11 height 9
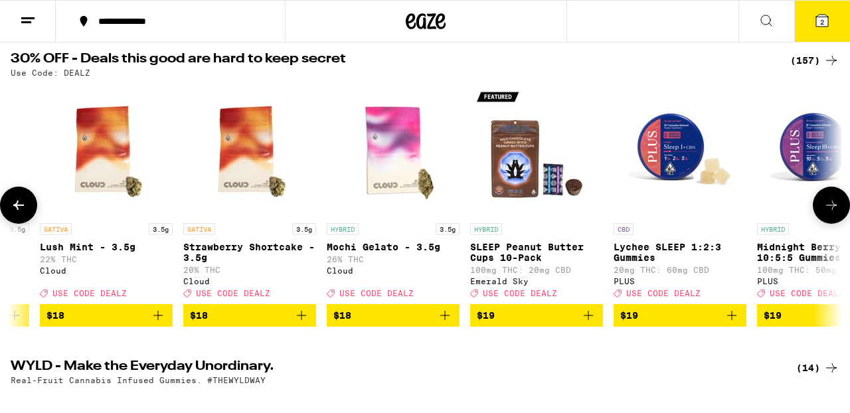
scroll to position [0, 4105]
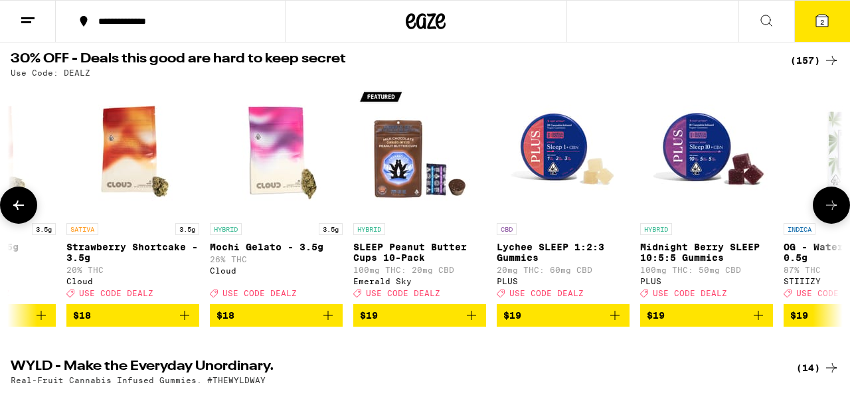
click at [830, 210] on icon at bounding box center [831, 205] width 11 height 9
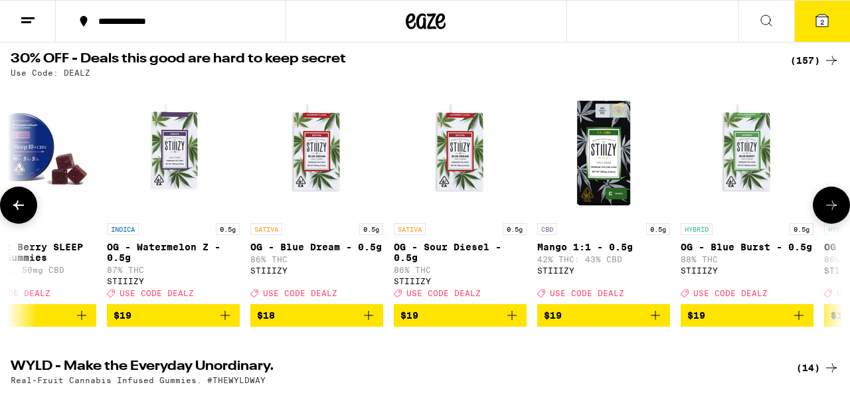
scroll to position [0, 4790]
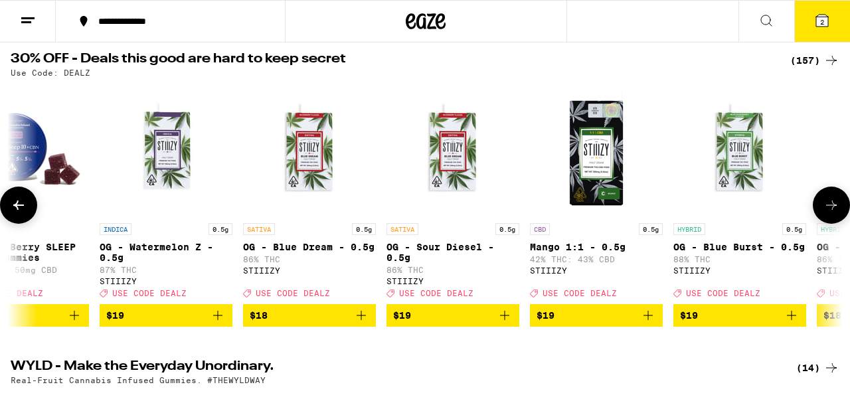
click at [830, 210] on icon at bounding box center [832, 205] width 16 height 16
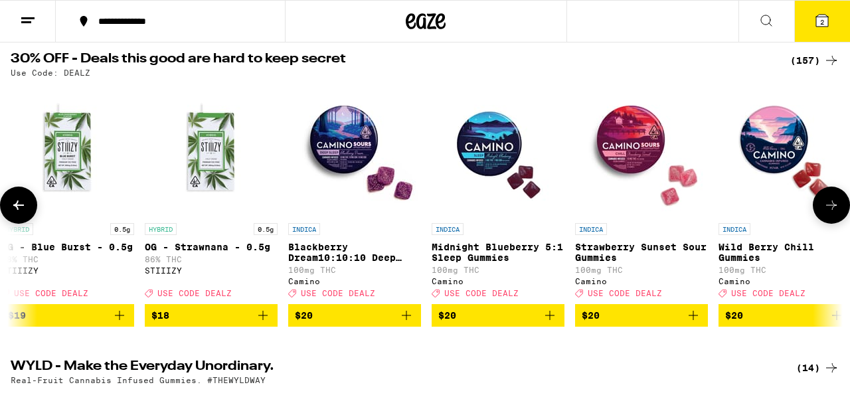
scroll to position [0, 5474]
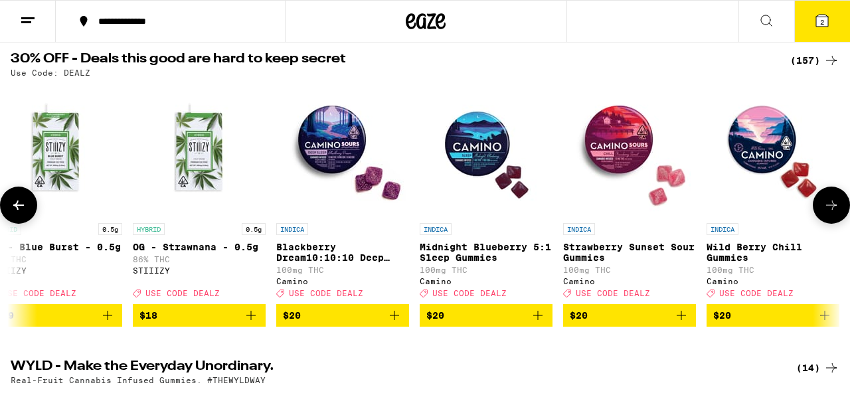
click at [830, 210] on icon at bounding box center [832, 205] width 16 height 16
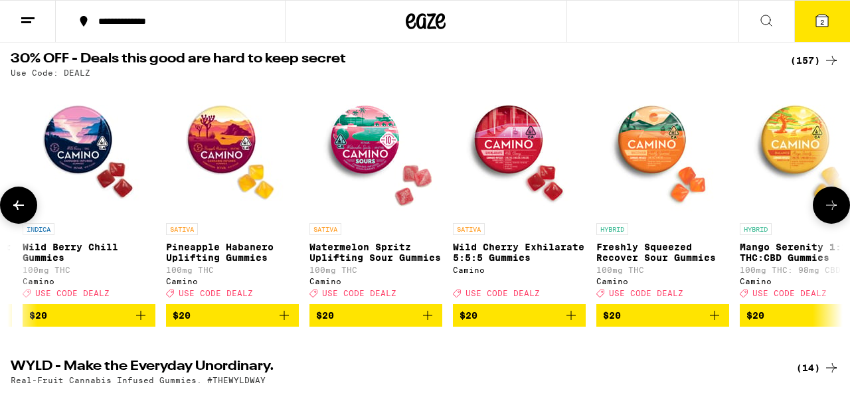
click at [830, 210] on icon at bounding box center [832, 205] width 16 height 16
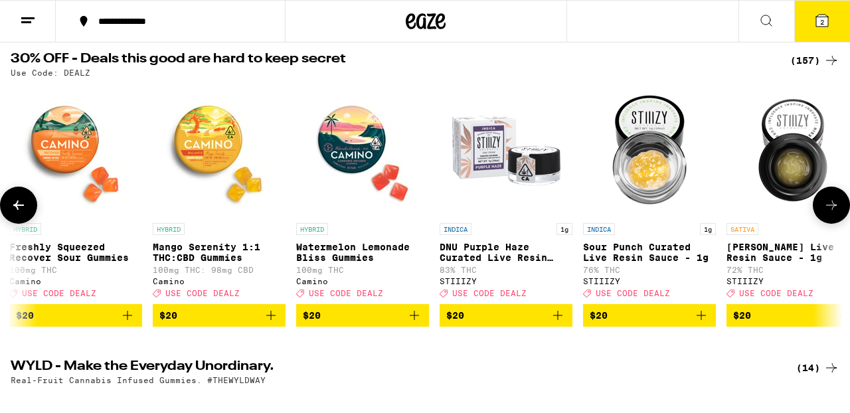
scroll to position [0, 6842]
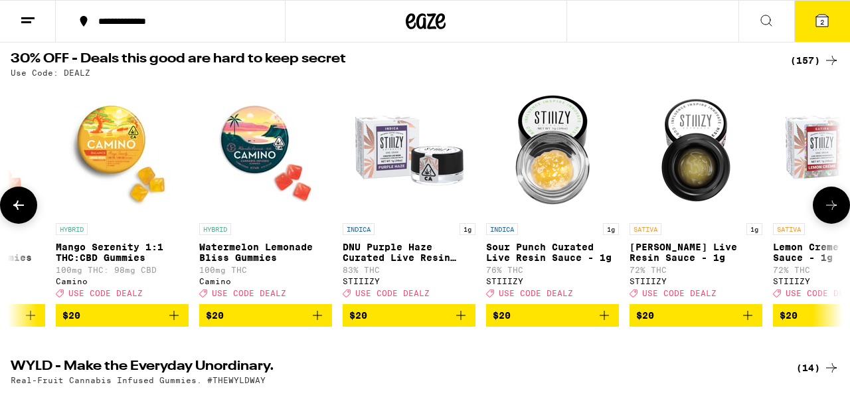
click at [830, 210] on icon at bounding box center [832, 205] width 16 height 16
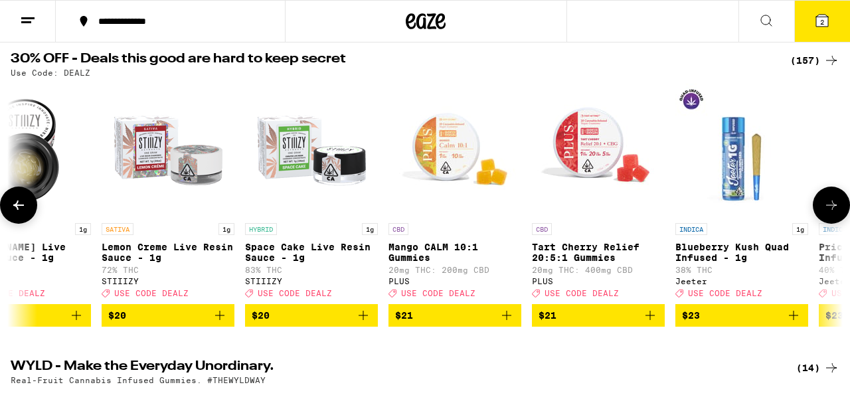
scroll to position [0, 7526]
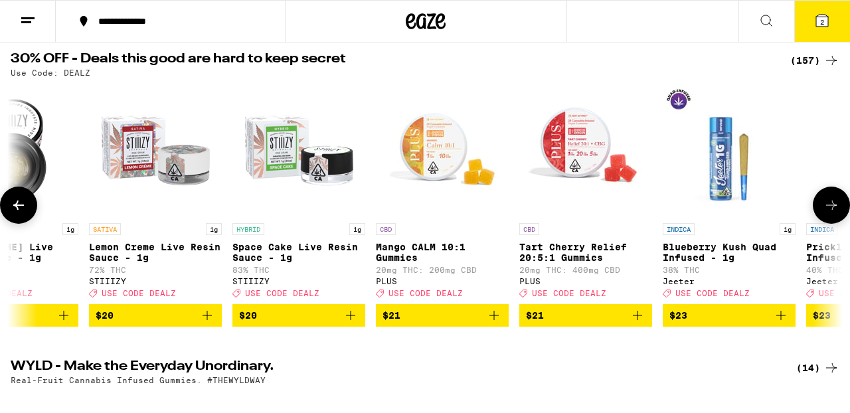
click at [830, 210] on icon at bounding box center [832, 205] width 16 height 16
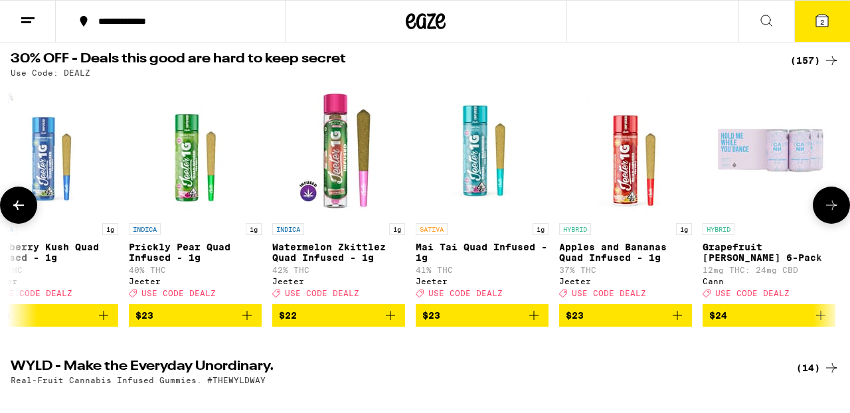
scroll to position [0, 8211]
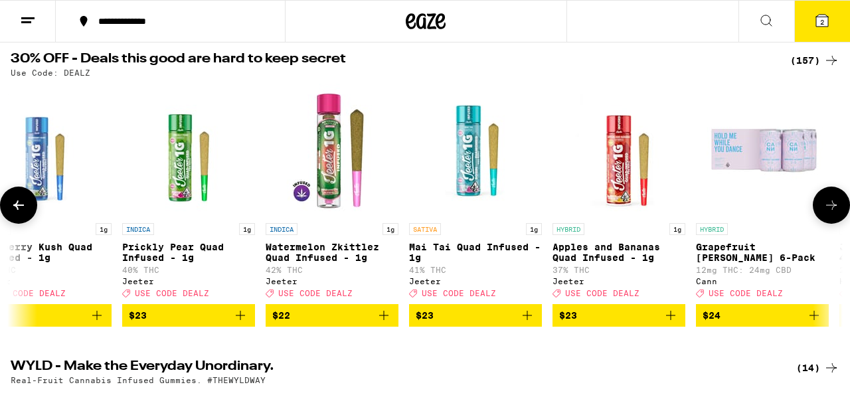
click at [830, 210] on icon at bounding box center [832, 205] width 16 height 16
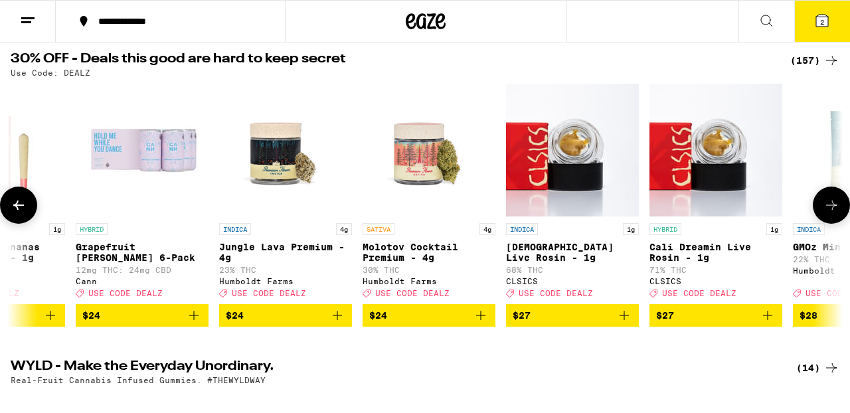
scroll to position [0, 8895]
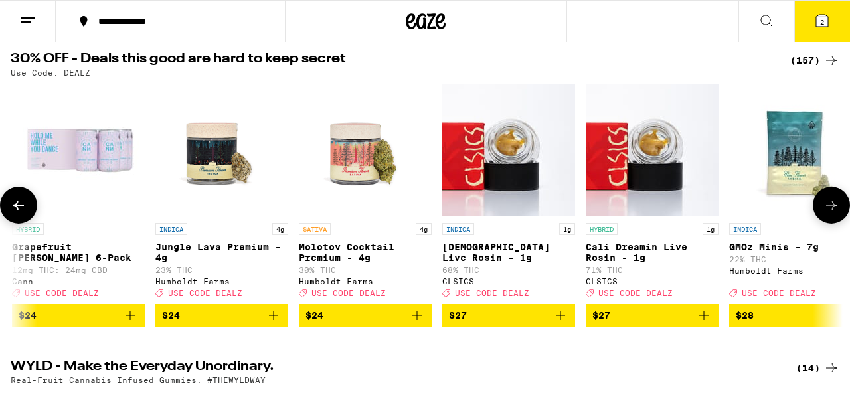
click at [830, 210] on icon at bounding box center [832, 205] width 16 height 16
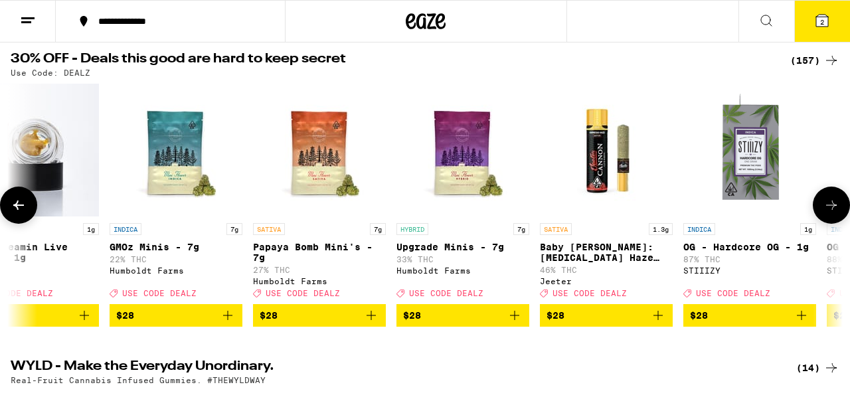
scroll to position [0, 9579]
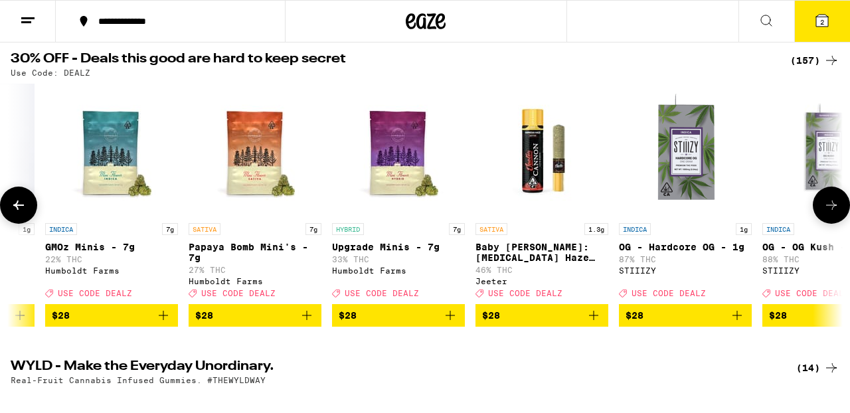
click at [830, 210] on icon at bounding box center [832, 205] width 16 height 16
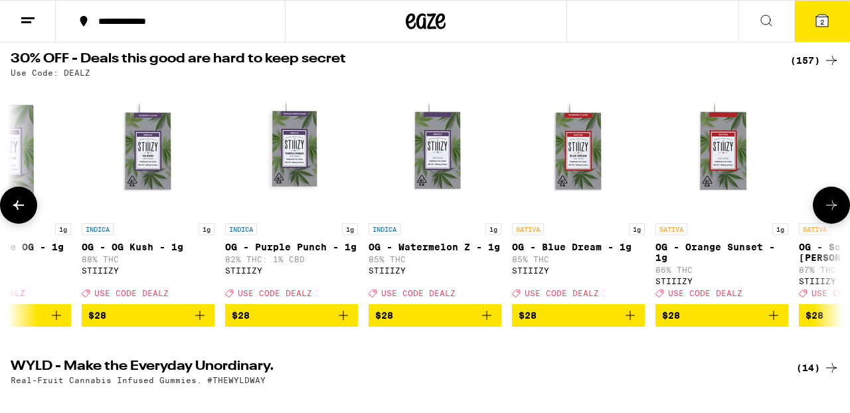
scroll to position [0, 10263]
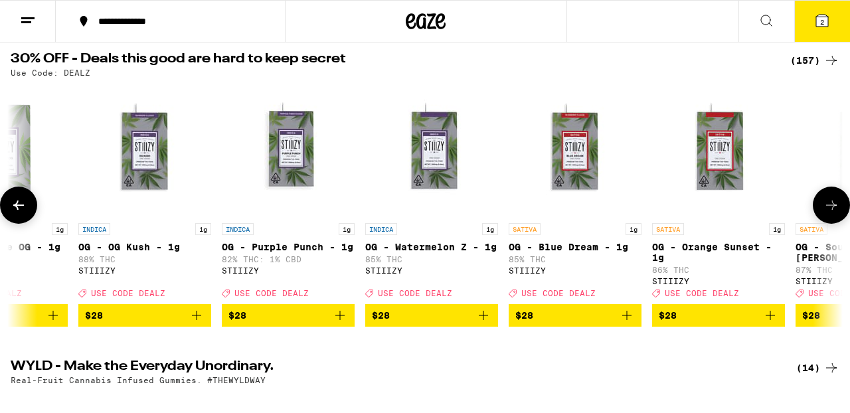
click at [830, 210] on icon at bounding box center [832, 205] width 16 height 16
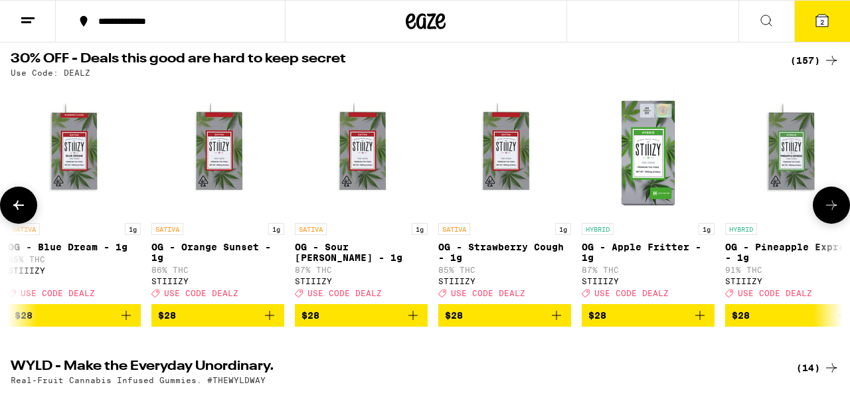
scroll to position [0, 10948]
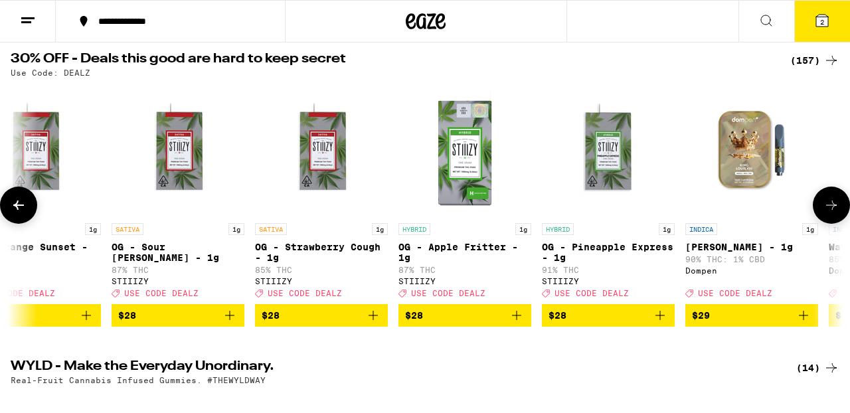
click at [659, 323] on icon "Add to bag" at bounding box center [660, 316] width 16 height 16
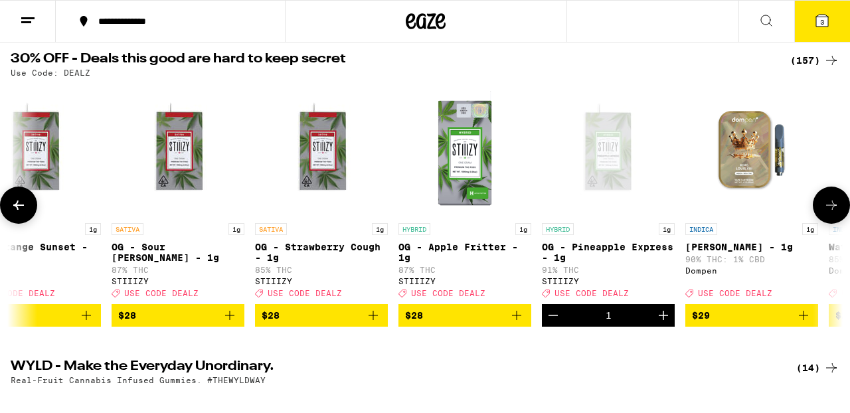
click at [830, 203] on button at bounding box center [831, 205] width 37 height 37
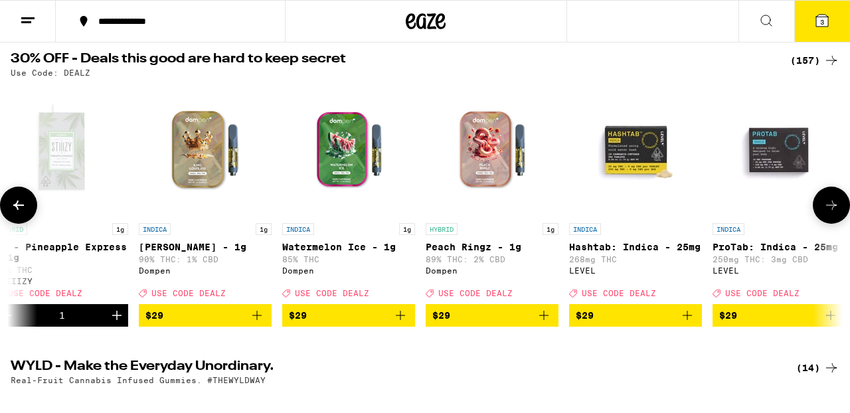
scroll to position [0, 11632]
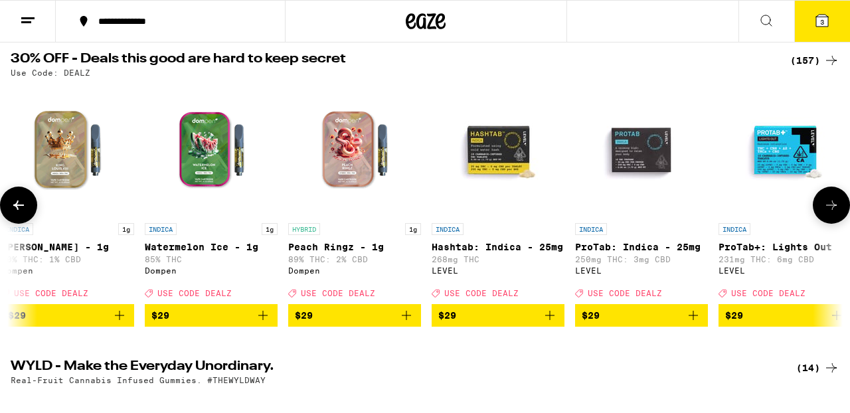
click at [19, 213] on icon at bounding box center [19, 205] width 16 height 16
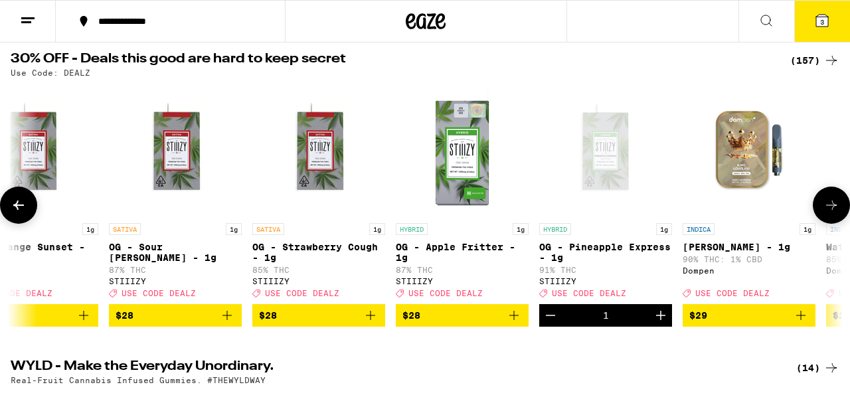
scroll to position [0, 10948]
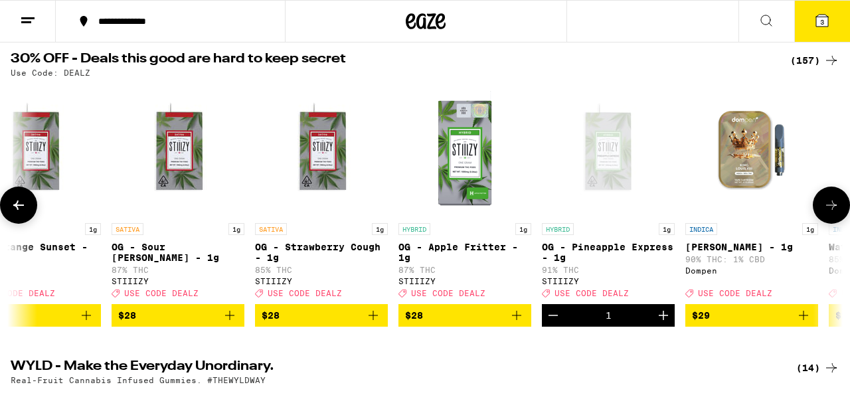
click at [828, 213] on icon at bounding box center [832, 205] width 16 height 16
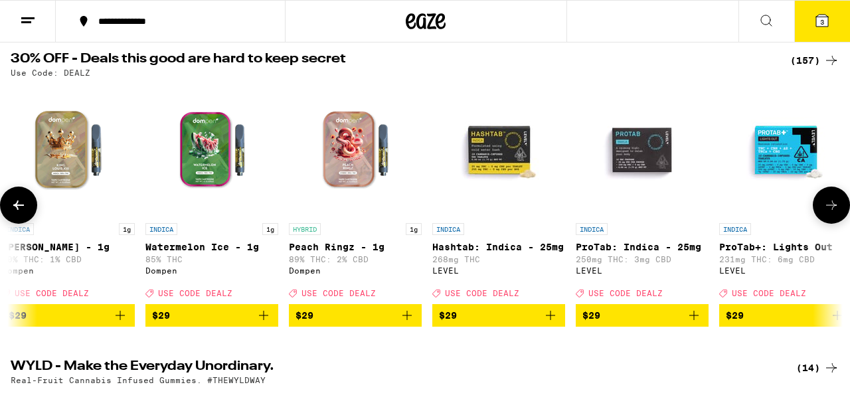
scroll to position [0, 11632]
click at [828, 213] on icon at bounding box center [832, 205] width 16 height 16
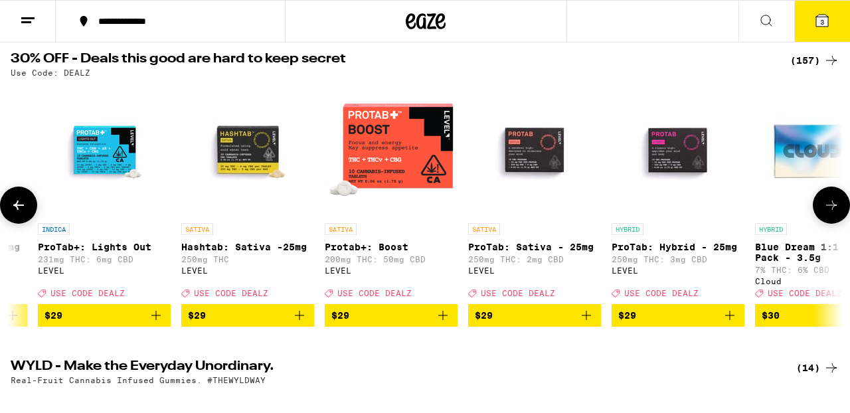
scroll to position [0, 12316]
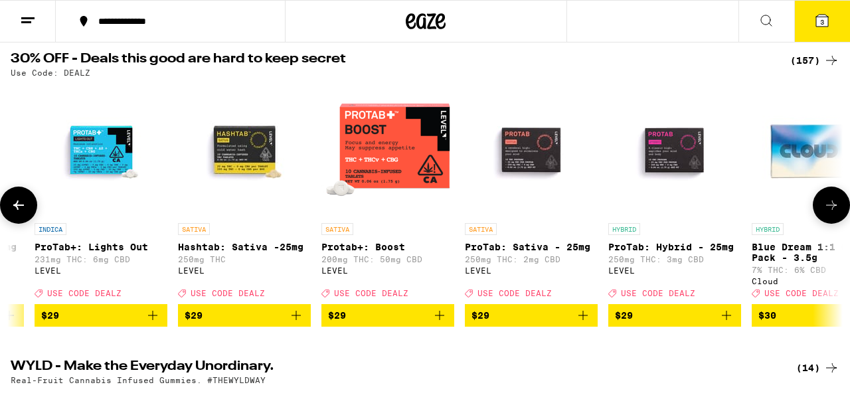
click at [828, 213] on icon at bounding box center [832, 205] width 16 height 16
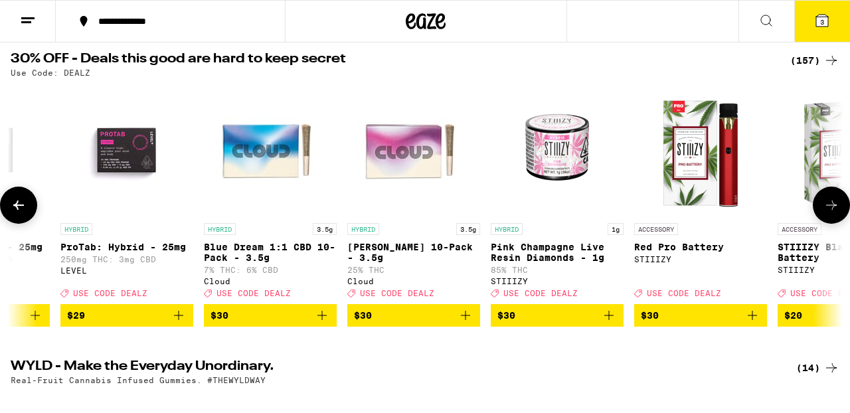
scroll to position [0, 13000]
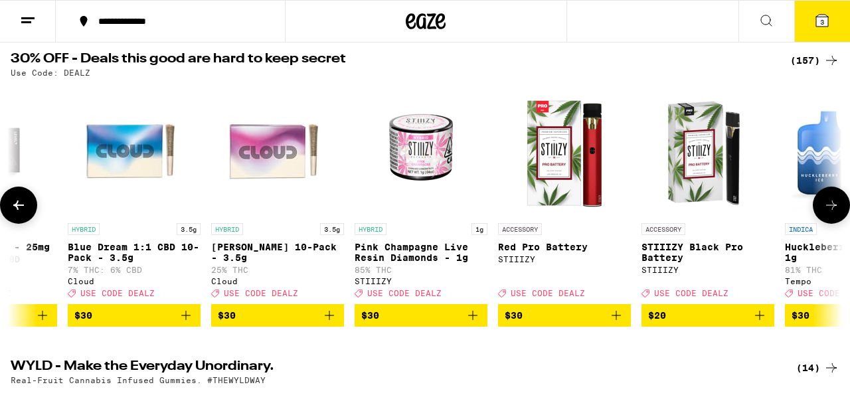
click at [831, 210] on icon at bounding box center [832, 205] width 16 height 16
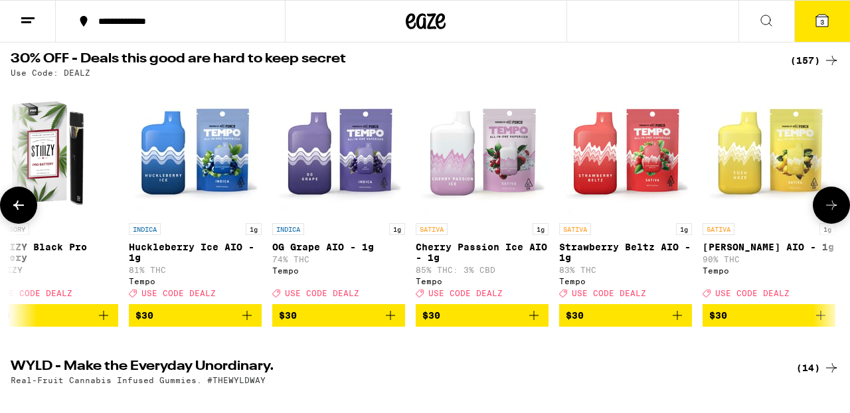
scroll to position [0, 13684]
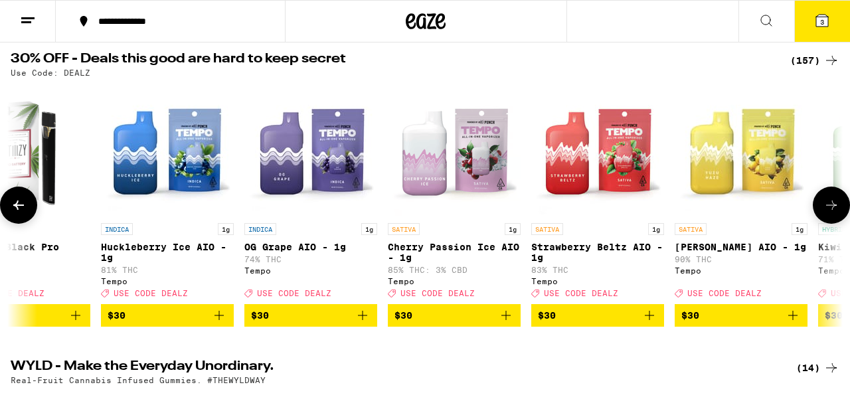
click at [831, 210] on icon at bounding box center [832, 205] width 16 height 16
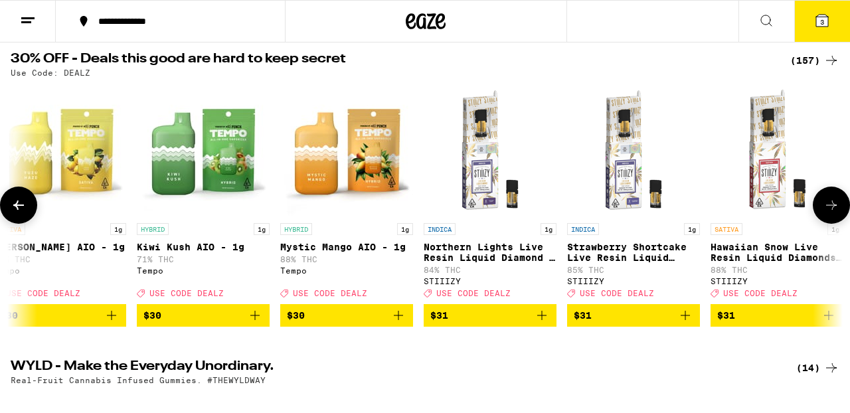
scroll to position [0, 14369]
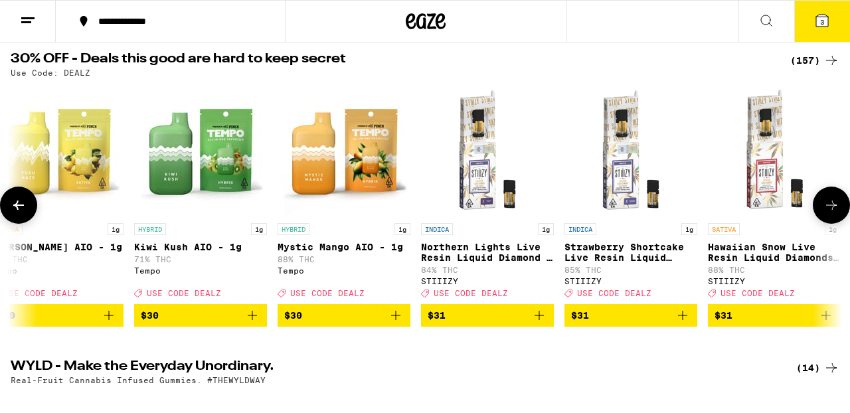
click at [830, 210] on icon at bounding box center [832, 205] width 16 height 16
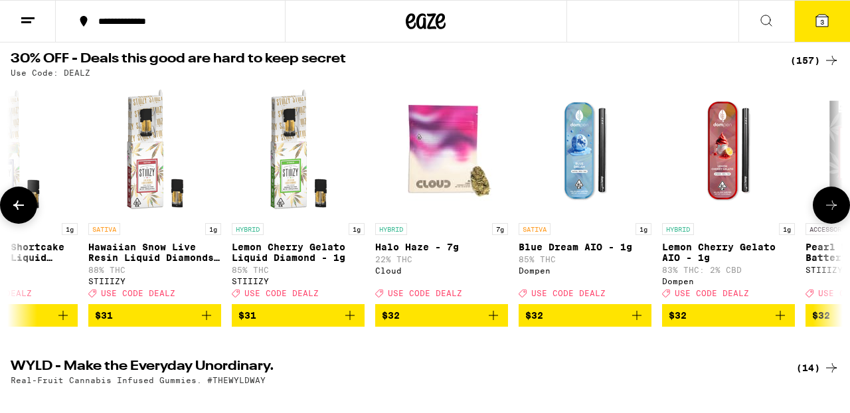
scroll to position [0, 15053]
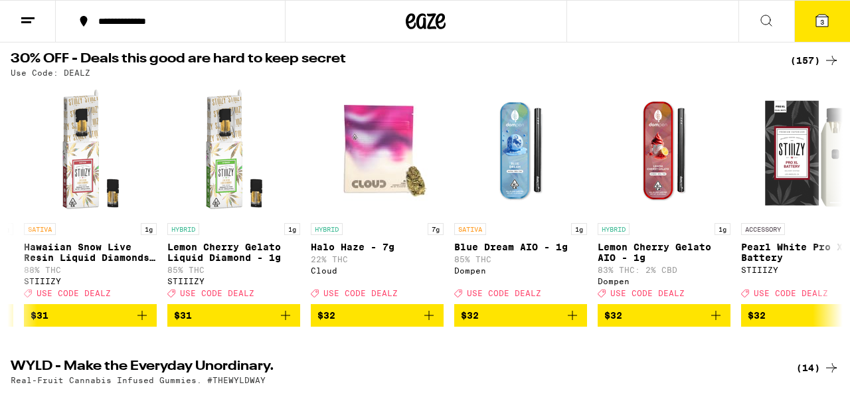
click at [820, 21] on span "3" at bounding box center [822, 22] width 4 height 8
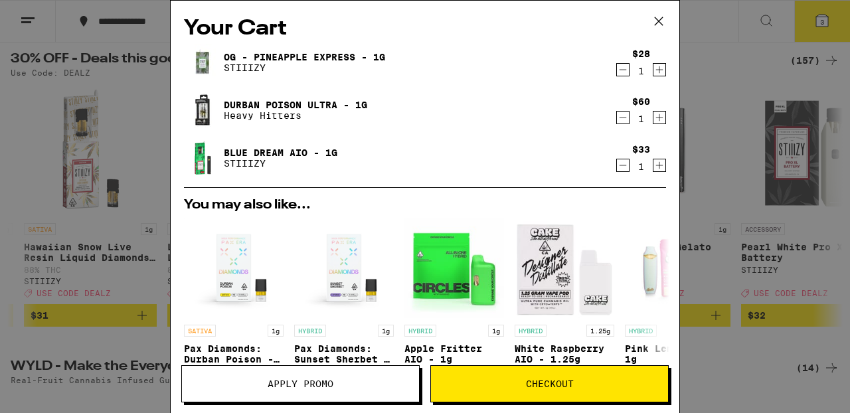
click at [286, 389] on span "Apply Promo" at bounding box center [301, 383] width 66 height 9
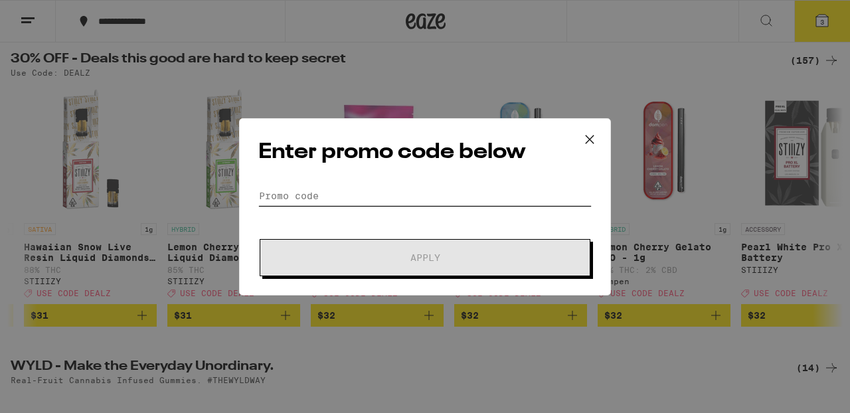
click at [302, 197] on input "Promo Code" at bounding box center [424, 196] width 333 height 20
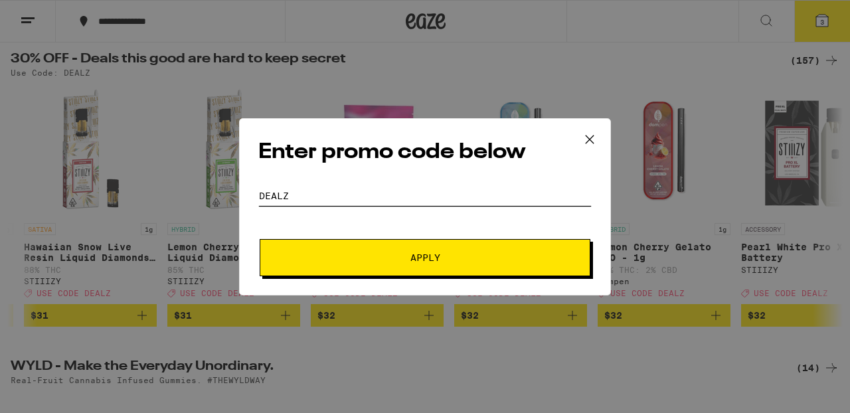
type input "dealz"
click at [423, 260] on span "Apply" at bounding box center [426, 257] width 30 height 9
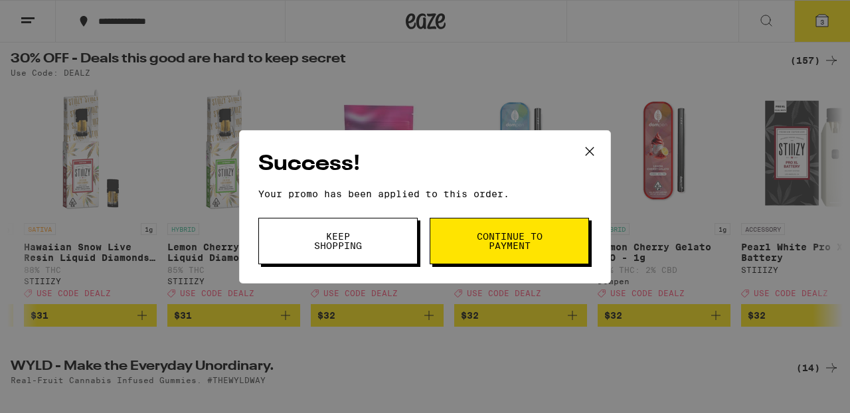
click at [503, 241] on span "Continue to payment" at bounding box center [510, 241] width 68 height 19
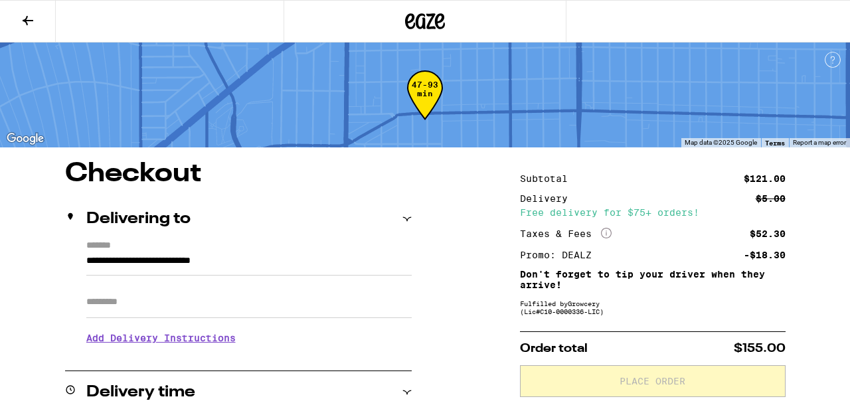
click at [26, 16] on icon at bounding box center [28, 21] width 16 height 16
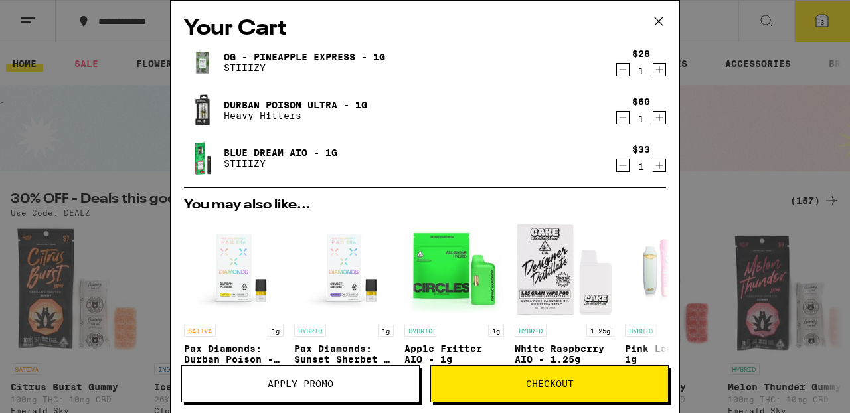
click at [624, 70] on icon "Decrement" at bounding box center [623, 70] width 12 height 16
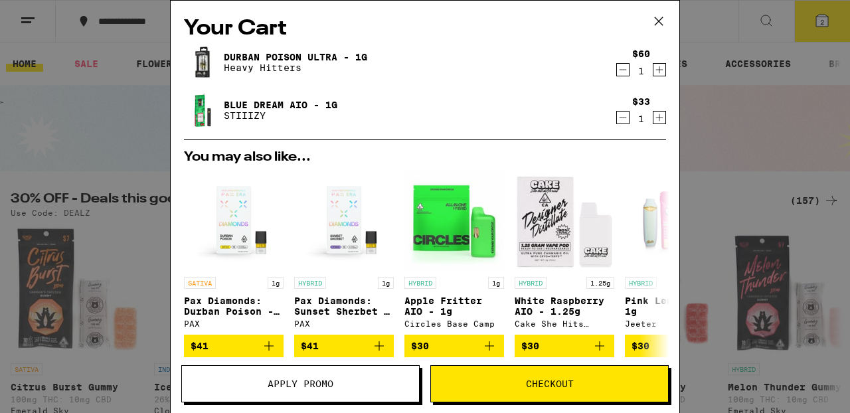
click at [524, 376] on button "Checkout" at bounding box center [549, 383] width 238 height 37
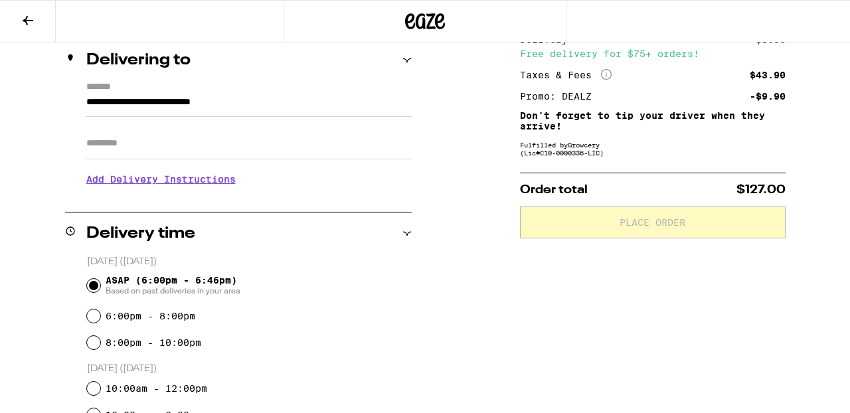
scroll to position [162, 0]
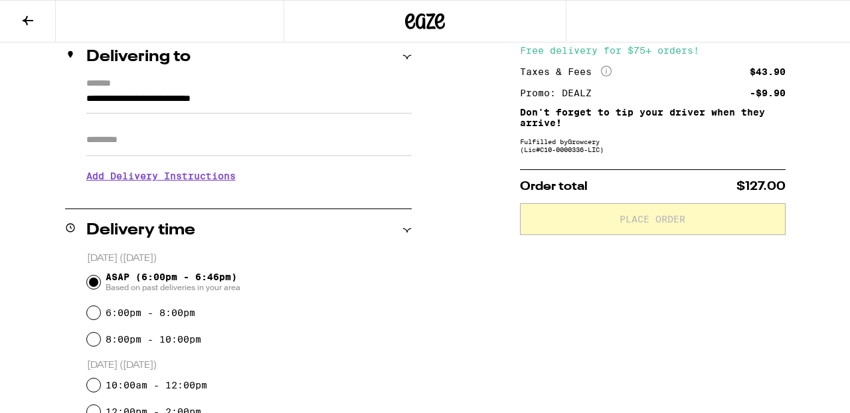
click at [134, 141] on input "Apt/Suite" at bounding box center [249, 140] width 326 height 32
type input "***"
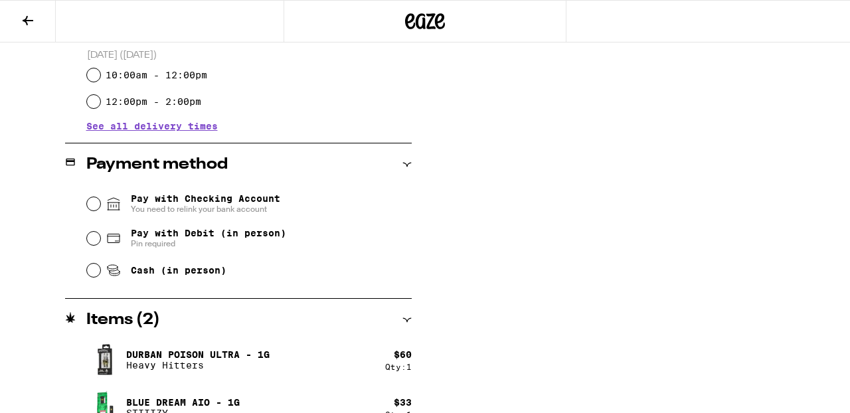
scroll to position [504, 0]
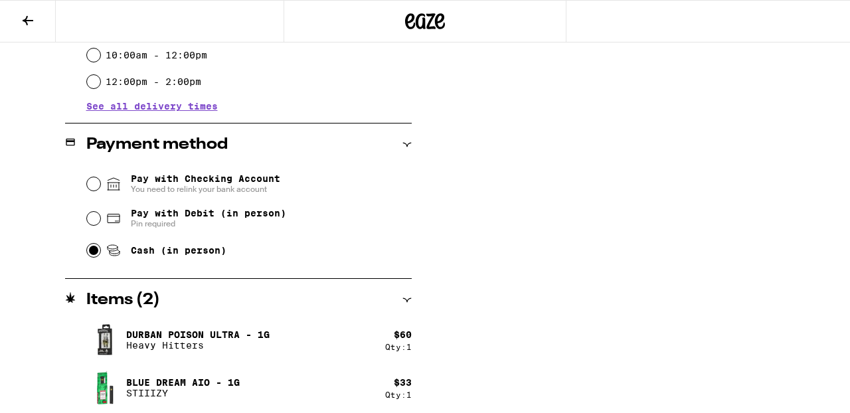
click at [91, 249] on input "Cash (in person)" at bounding box center [93, 250] width 13 height 13
radio input "true"
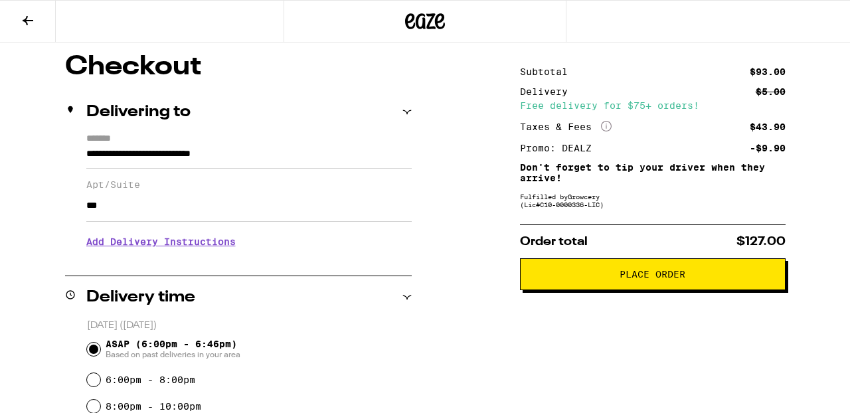
scroll to position [106, 0]
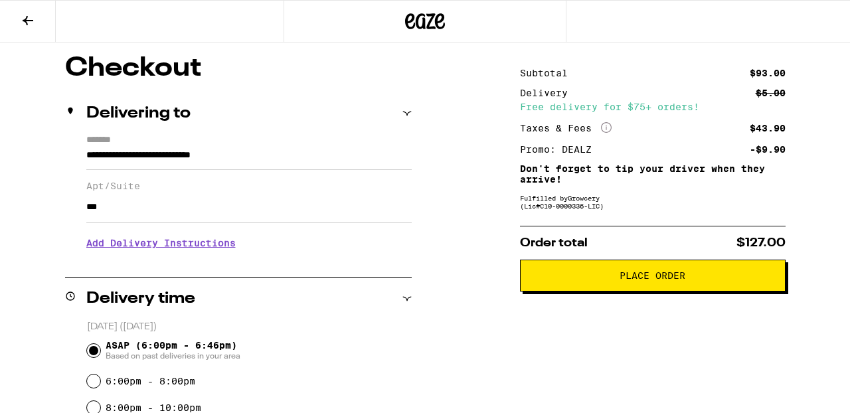
click at [674, 280] on span "Place Order" at bounding box center [653, 275] width 66 height 9
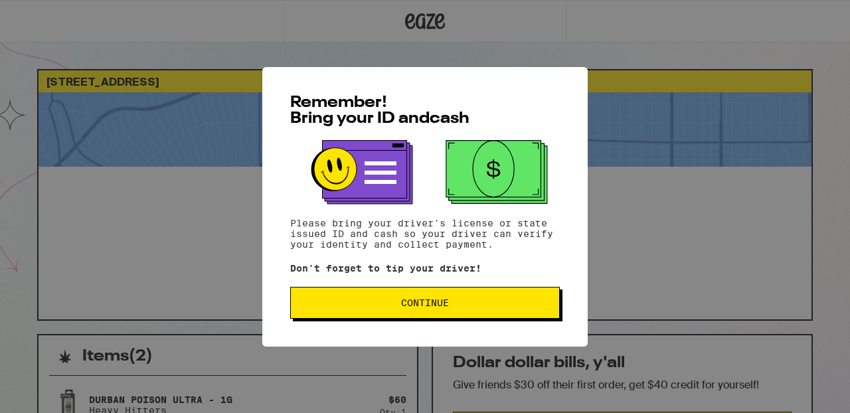
click at [423, 306] on span "Continue" at bounding box center [425, 302] width 48 height 9
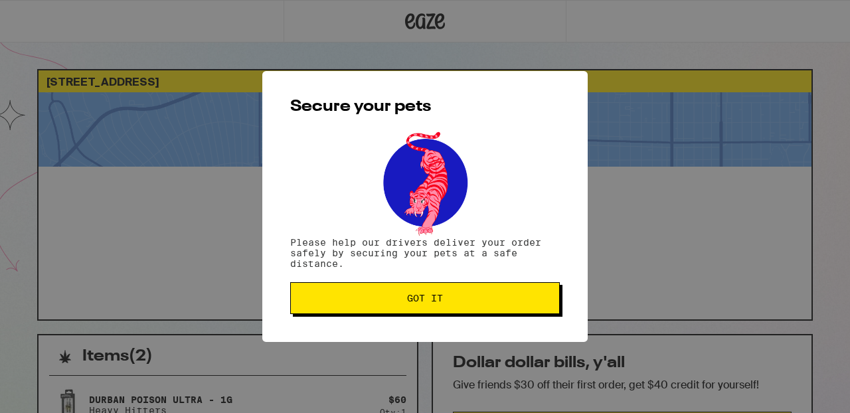
click at [423, 303] on span "Got it" at bounding box center [425, 298] width 36 height 9
